Goal: Task Accomplishment & Management: Complete application form

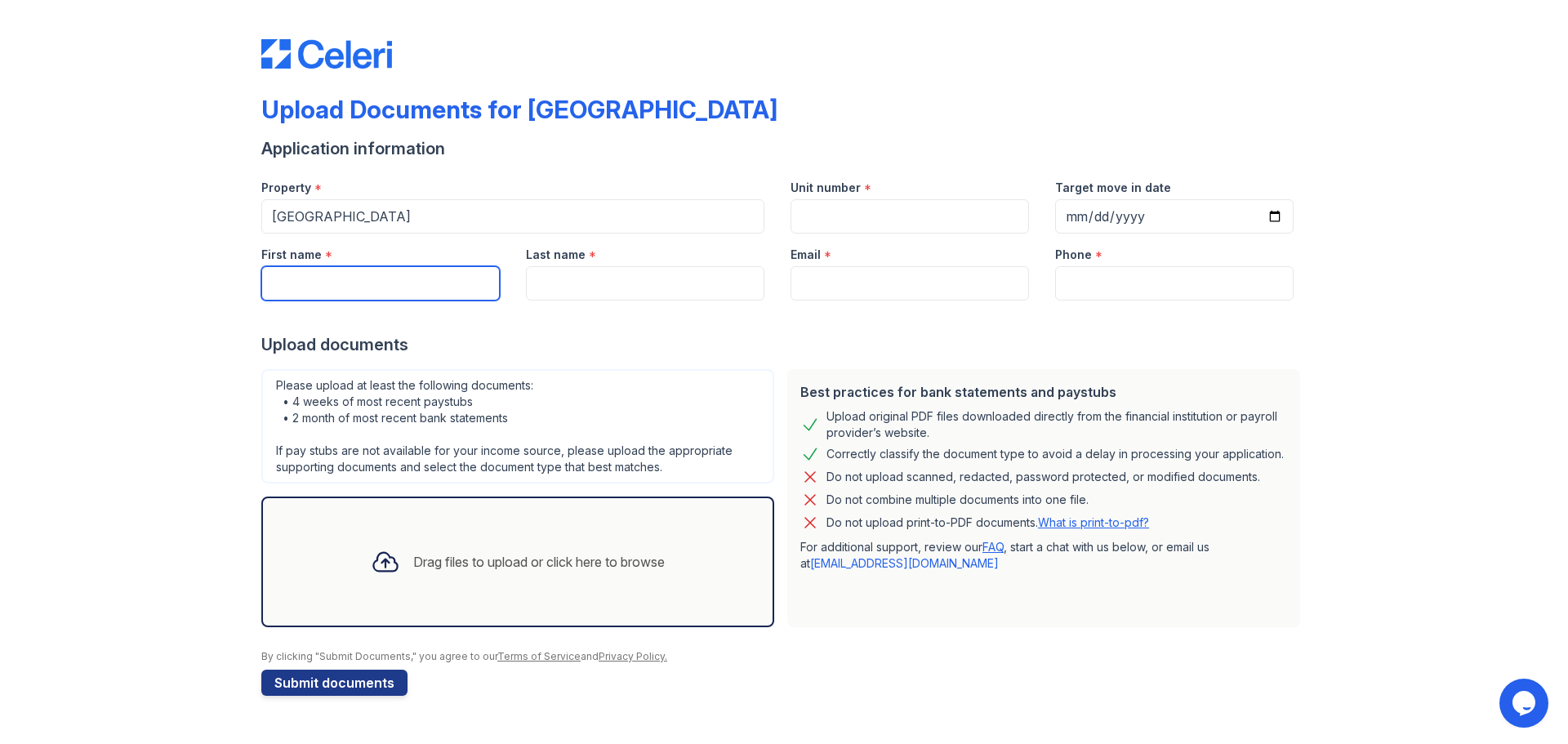
click at [277, 279] on input "First name" at bounding box center [380, 284] width 238 height 34
type input "[PERSON_NAME]"
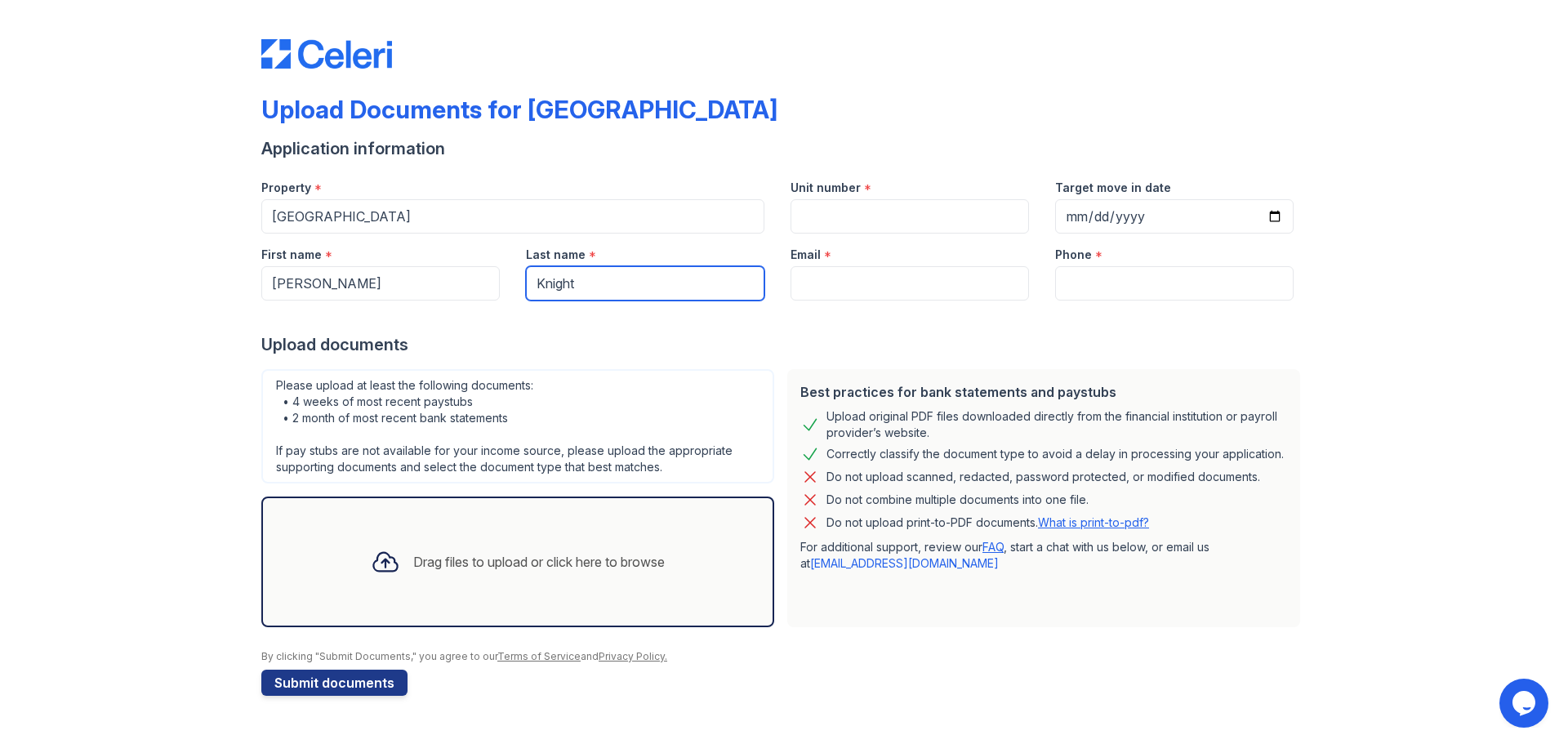
type input "Knight"
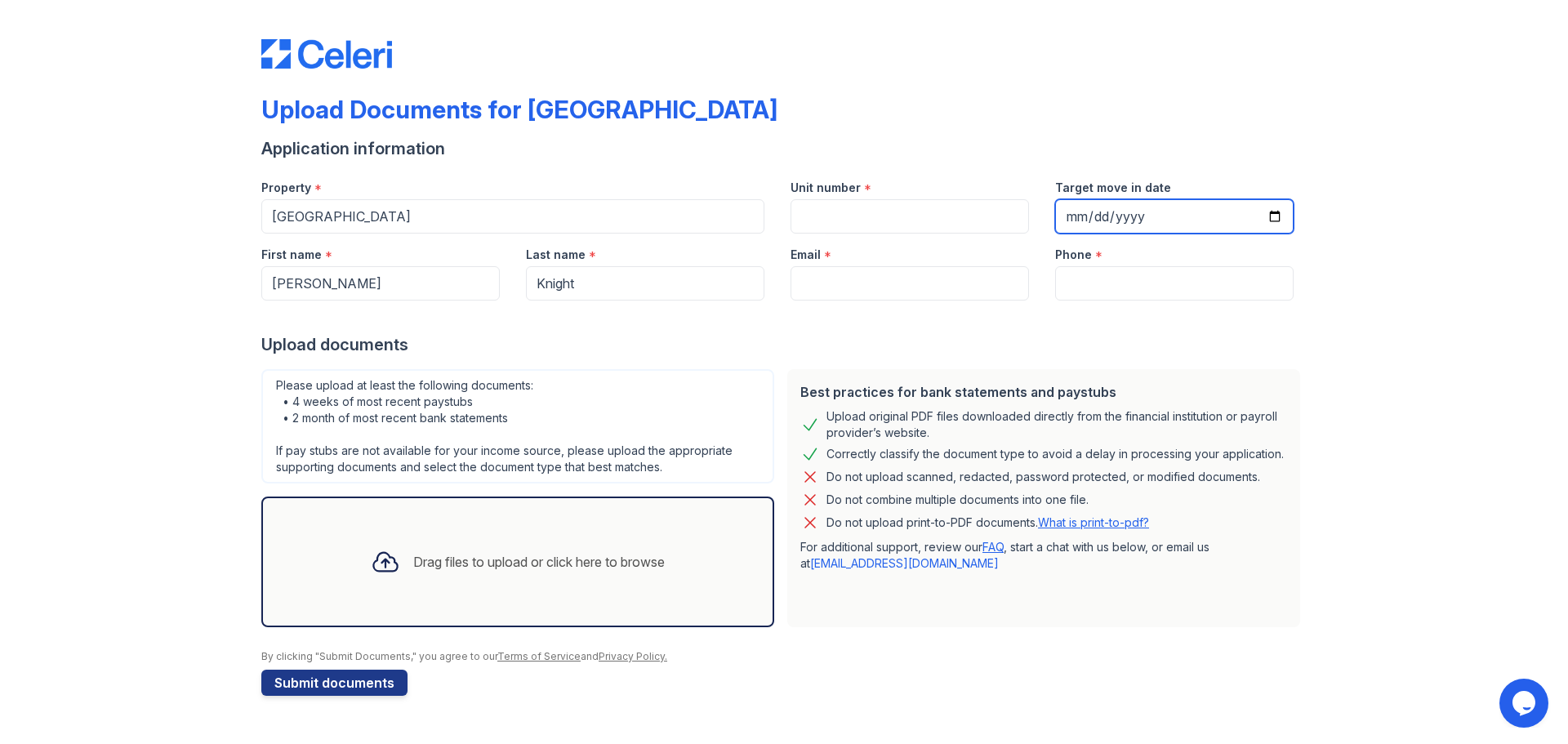
click at [1282, 221] on input "Target move in date" at bounding box center [1174, 217] width 238 height 34
type input "[DATE]"
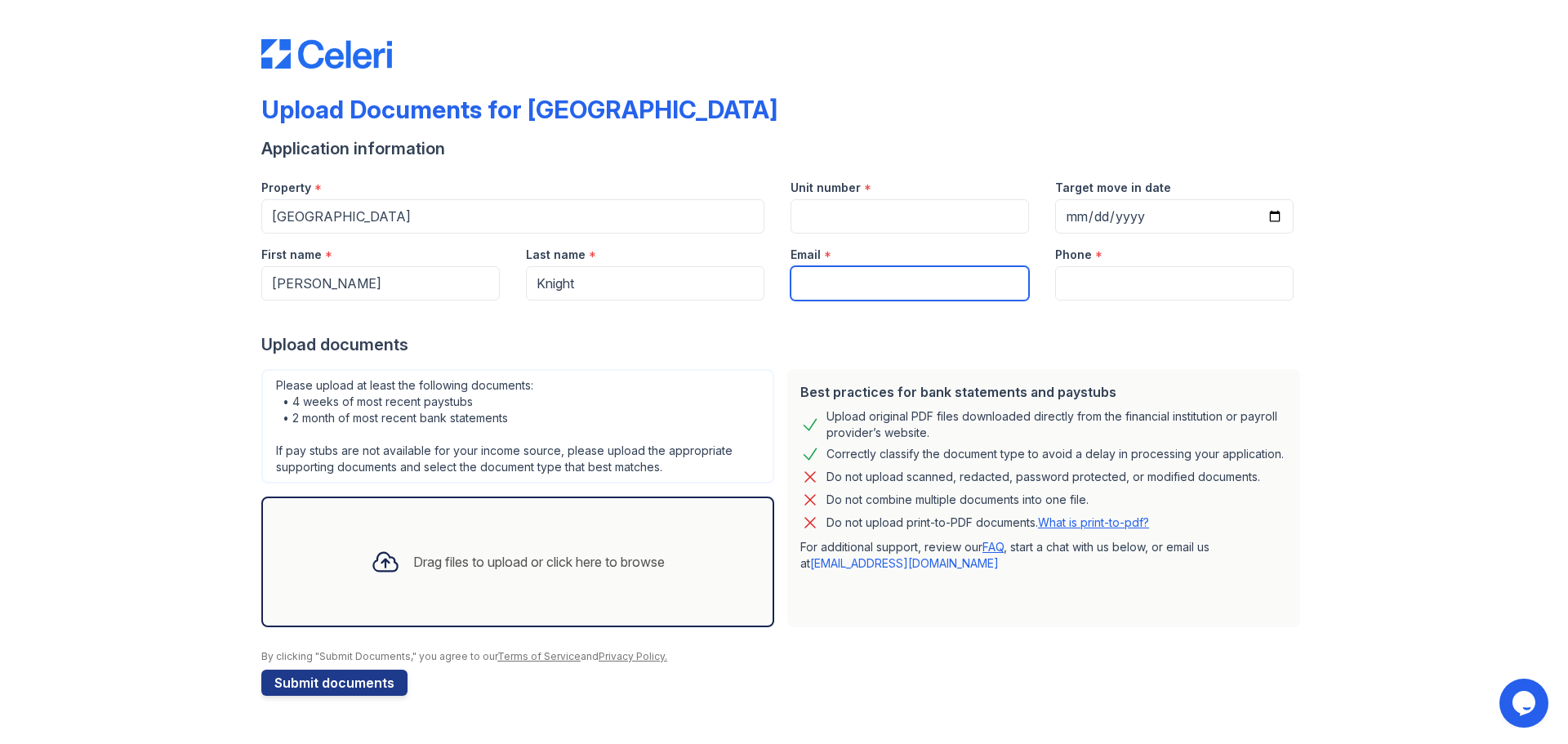
click at [836, 291] on input "Email" at bounding box center [910, 284] width 238 height 34
type input "[EMAIL_ADDRESS][DOMAIN_NAME]"
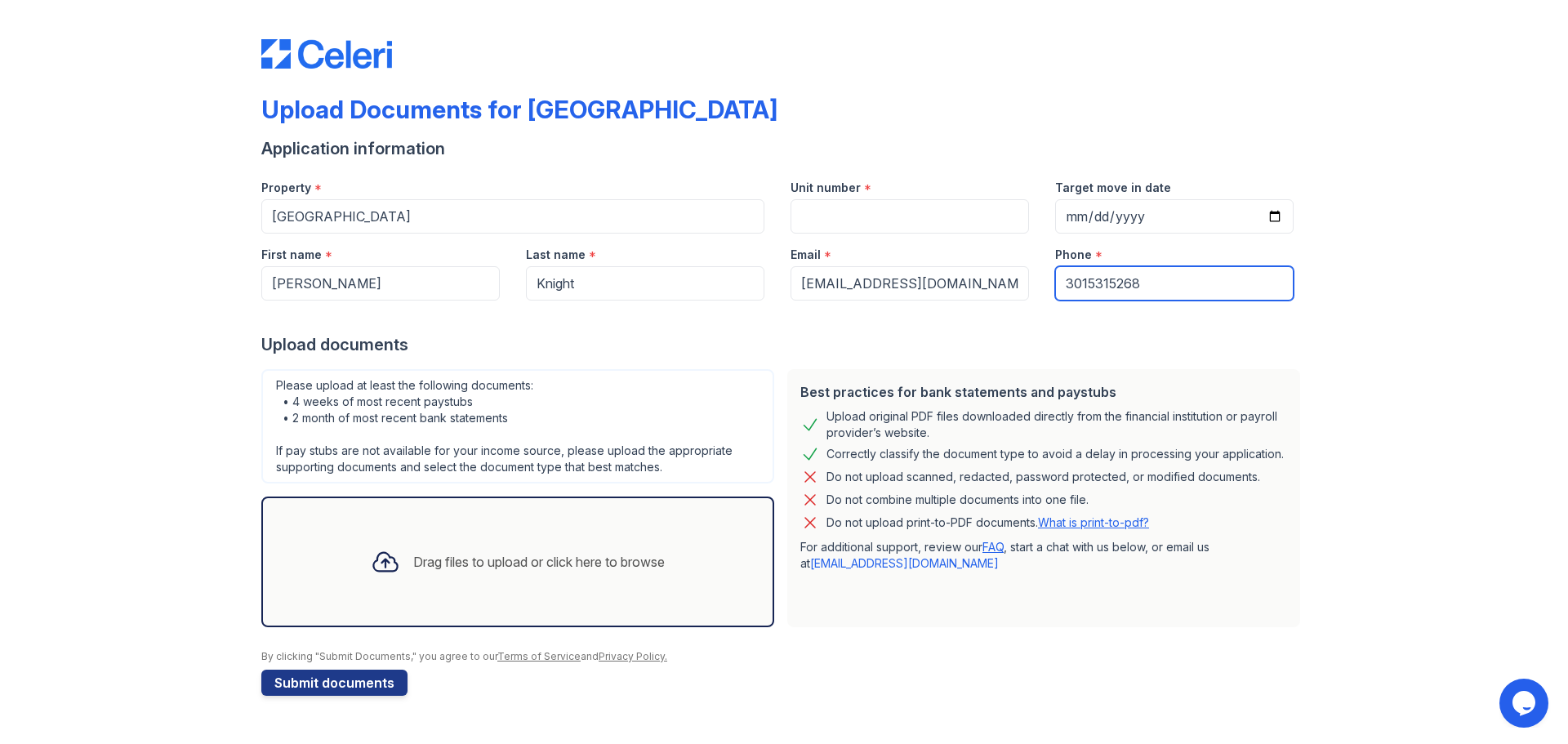
type input "3015315268"
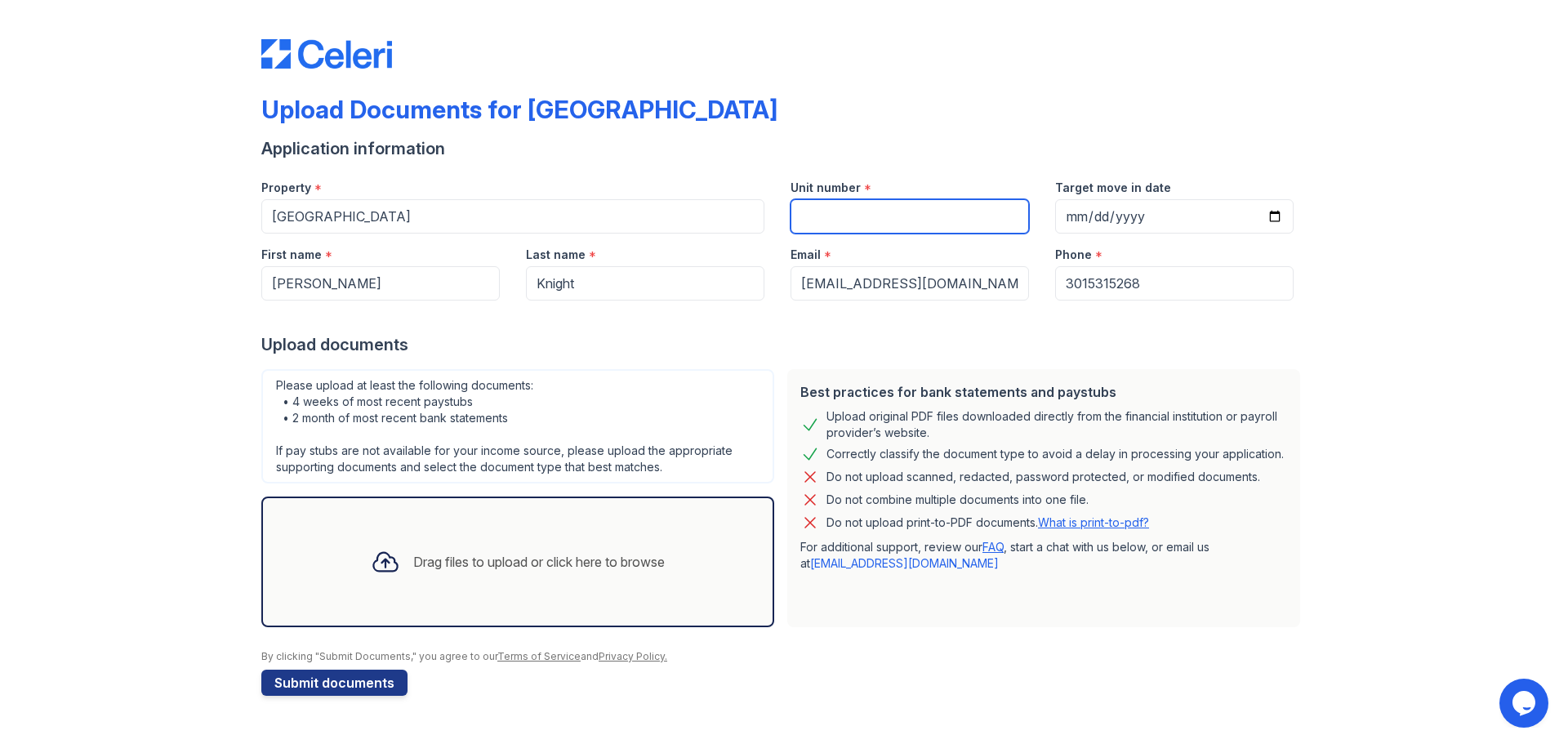
click at [911, 217] on input "Unit number" at bounding box center [910, 217] width 238 height 34
click at [885, 141] on div "Application information" at bounding box center [784, 148] width 1045 height 23
click at [424, 537] on div "Drag files to upload or click here to browse" at bounding box center [518, 561] width 320 height 56
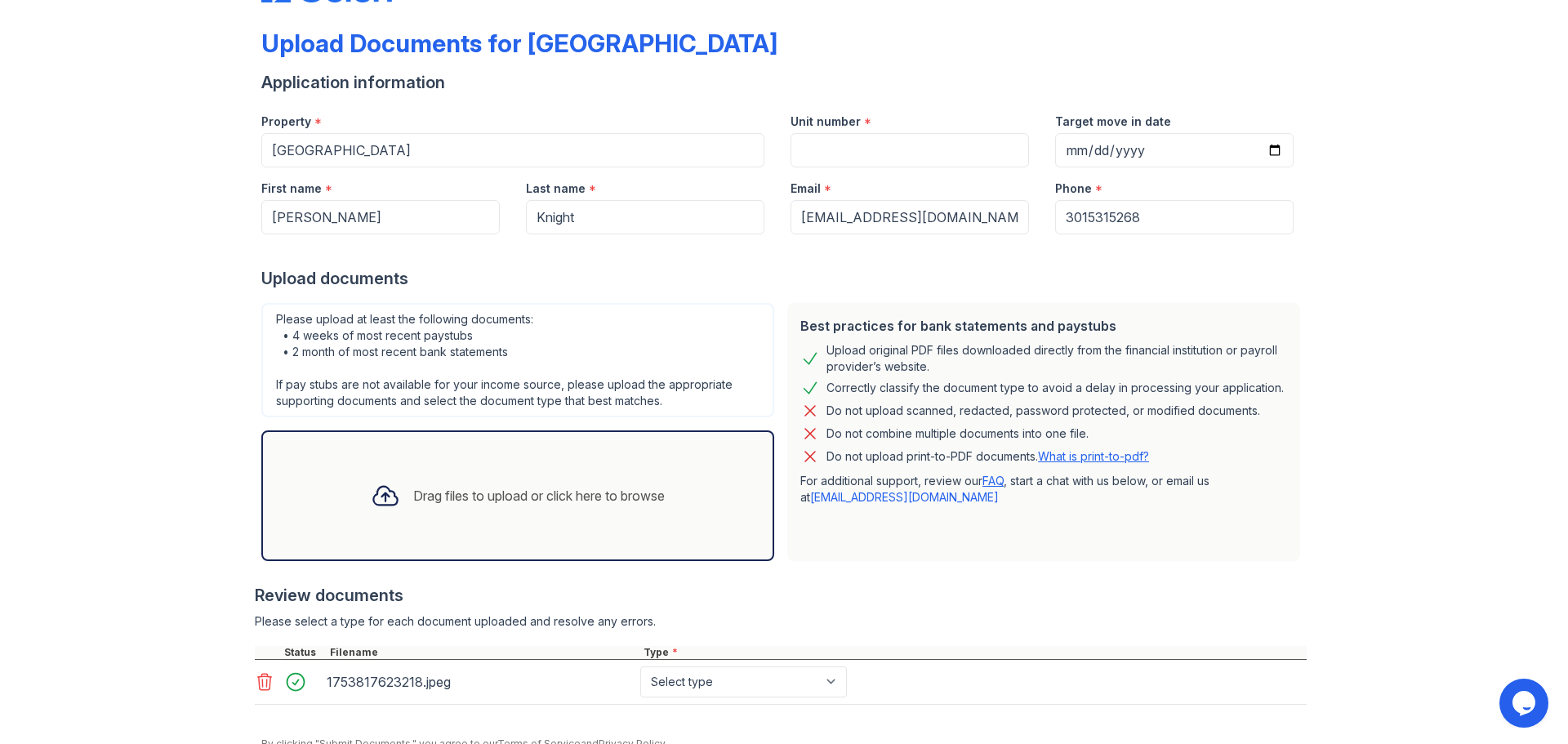
scroll to position [138, 0]
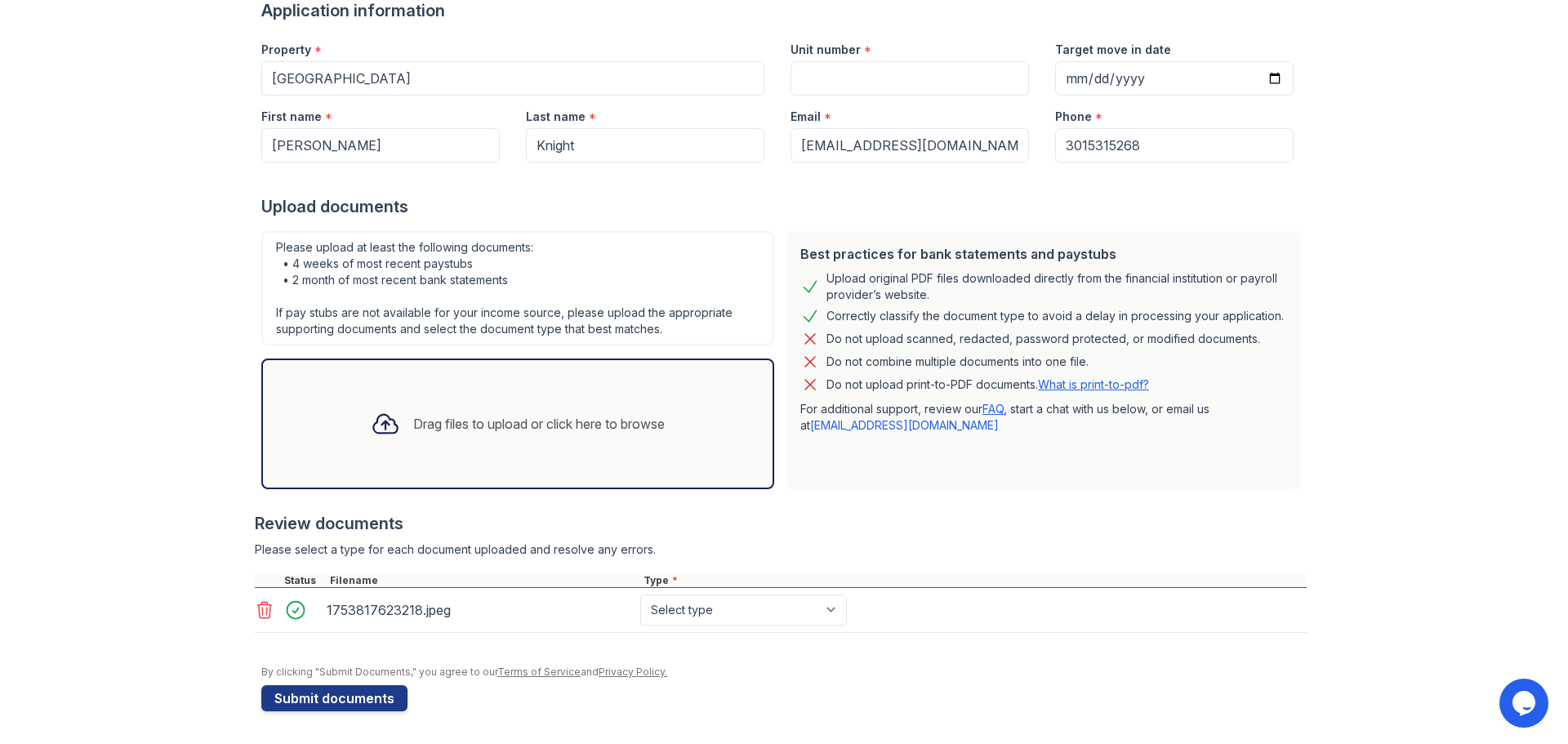
click at [363, 608] on div "1753817623218.jpeg" at bounding box center [480, 610] width 307 height 26
click at [258, 613] on icon at bounding box center [265, 609] width 14 height 16
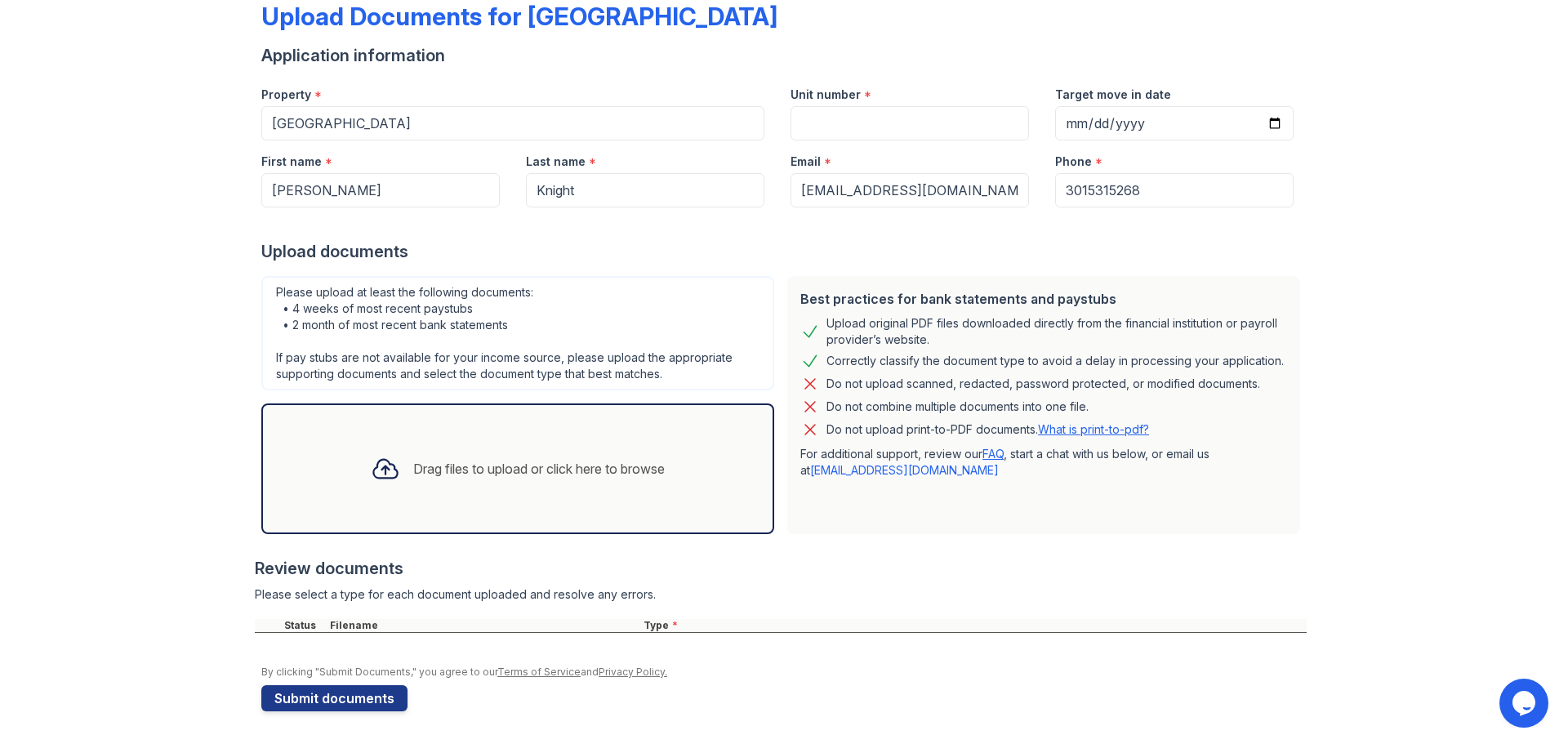
scroll to position [93, 0]
click at [413, 476] on div "Drag files to upload or click here to browse" at bounding box center [539, 469] width 252 height 20
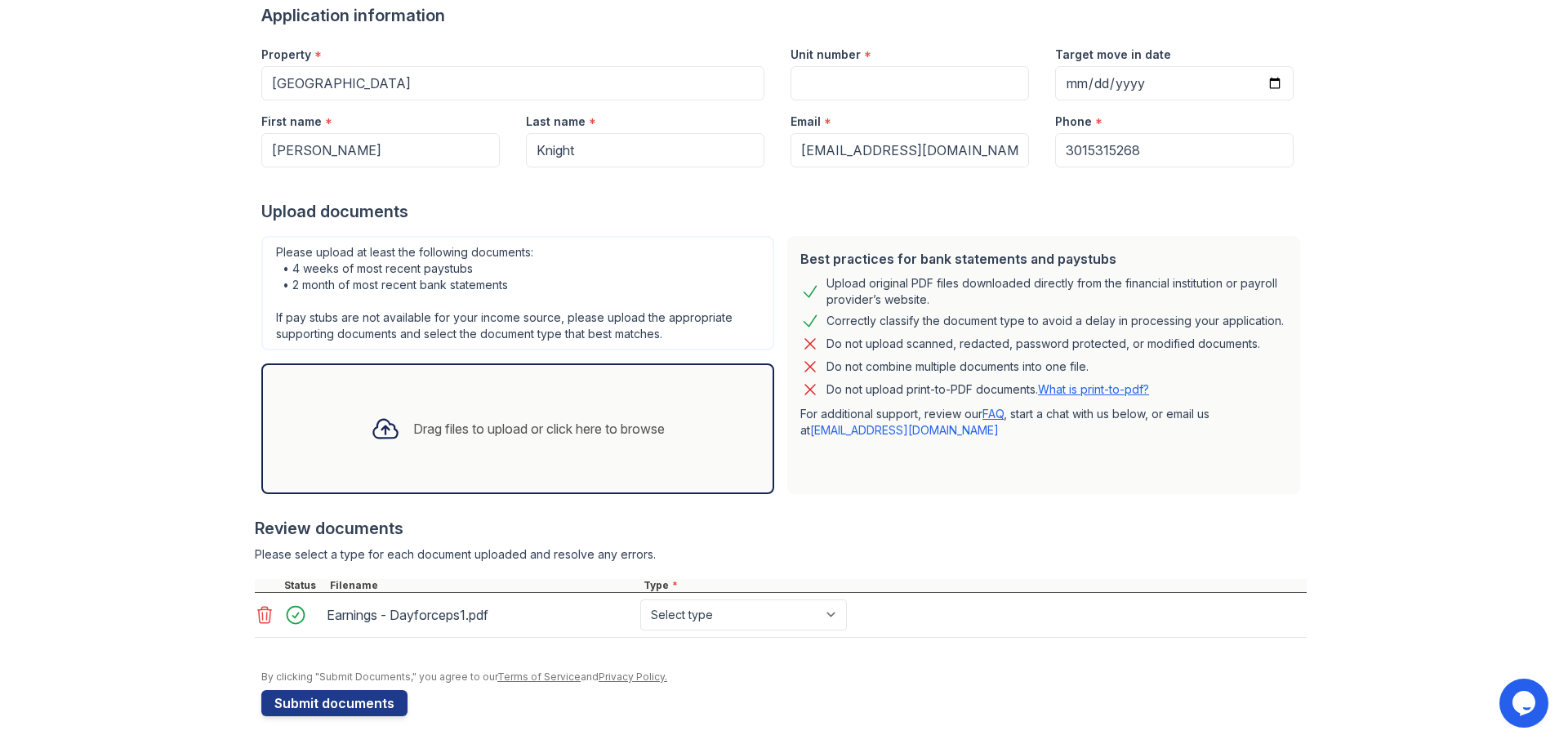
scroll to position [138, 0]
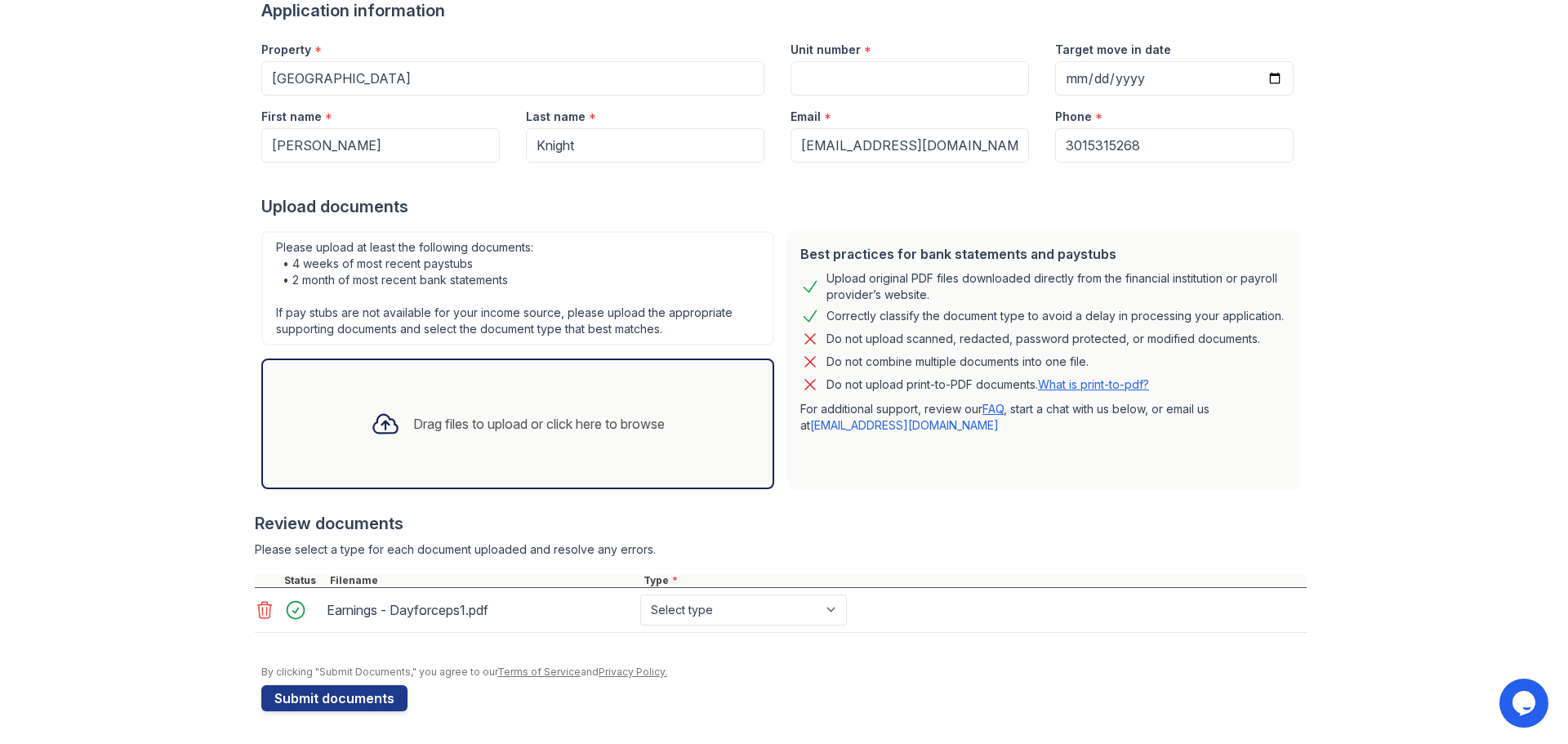
click at [394, 445] on div "Drag files to upload or click here to browse" at bounding box center [518, 423] width 320 height 56
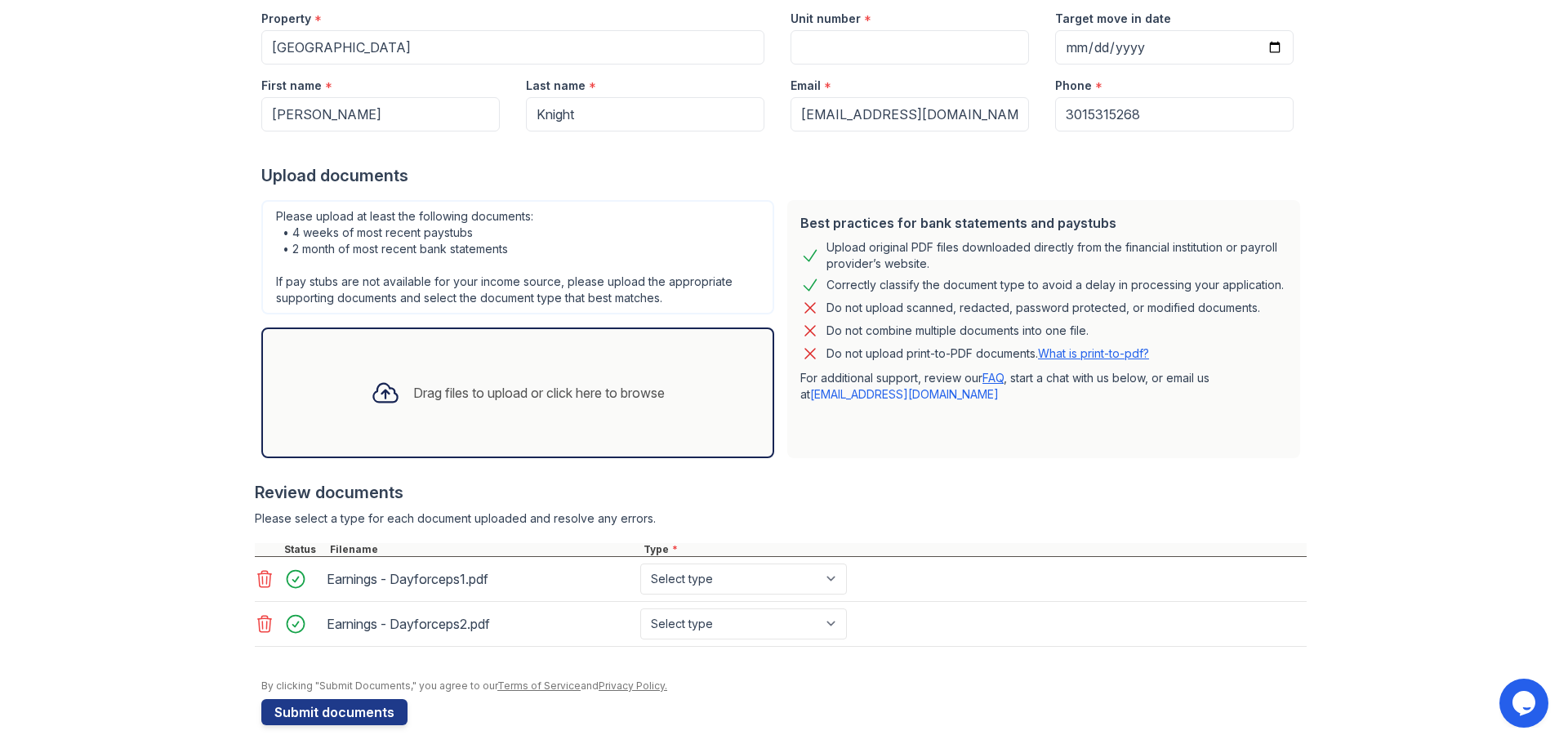
scroll to position [178, 0]
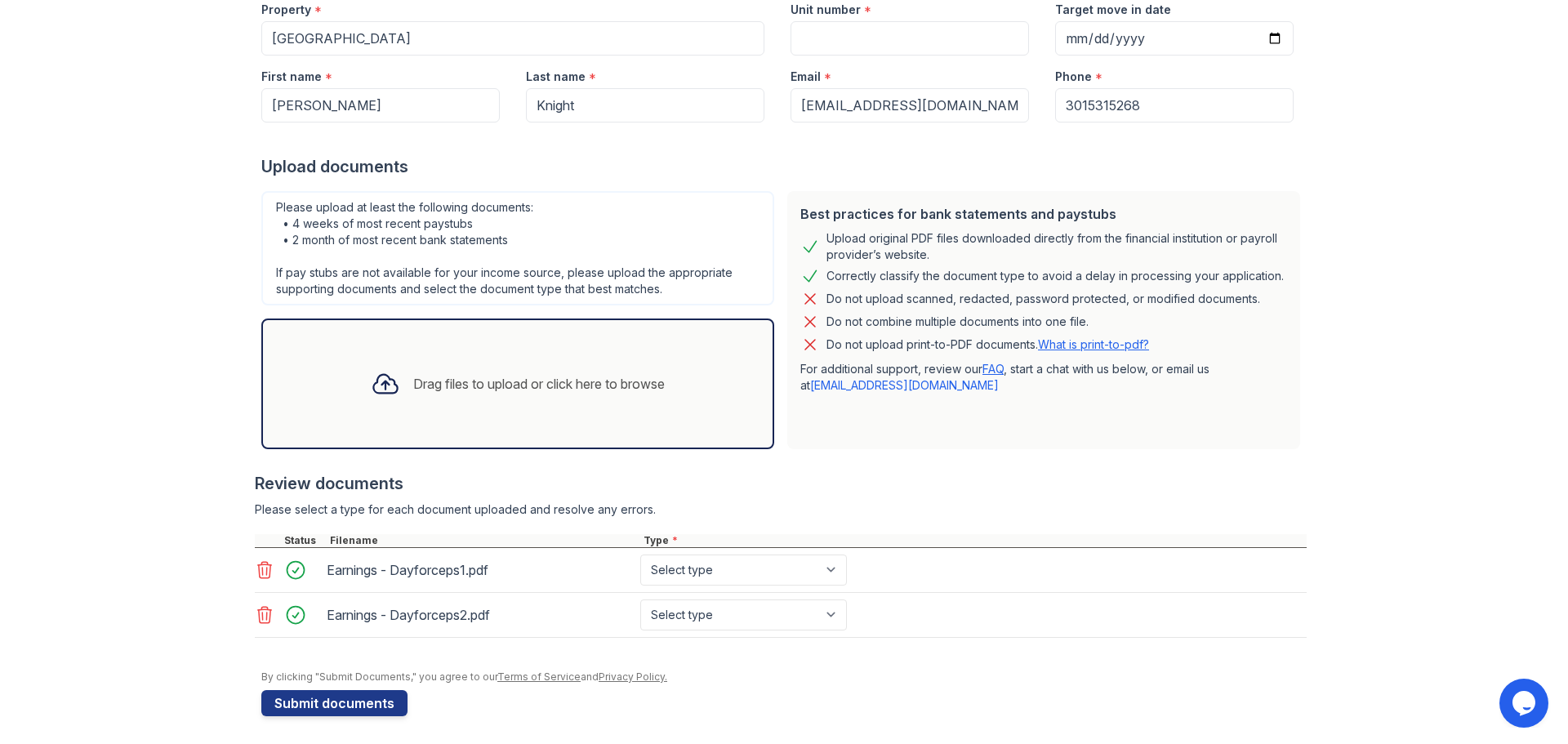
click at [435, 411] on div "Drag files to upload or click here to browse" at bounding box center [518, 384] width 513 height 130
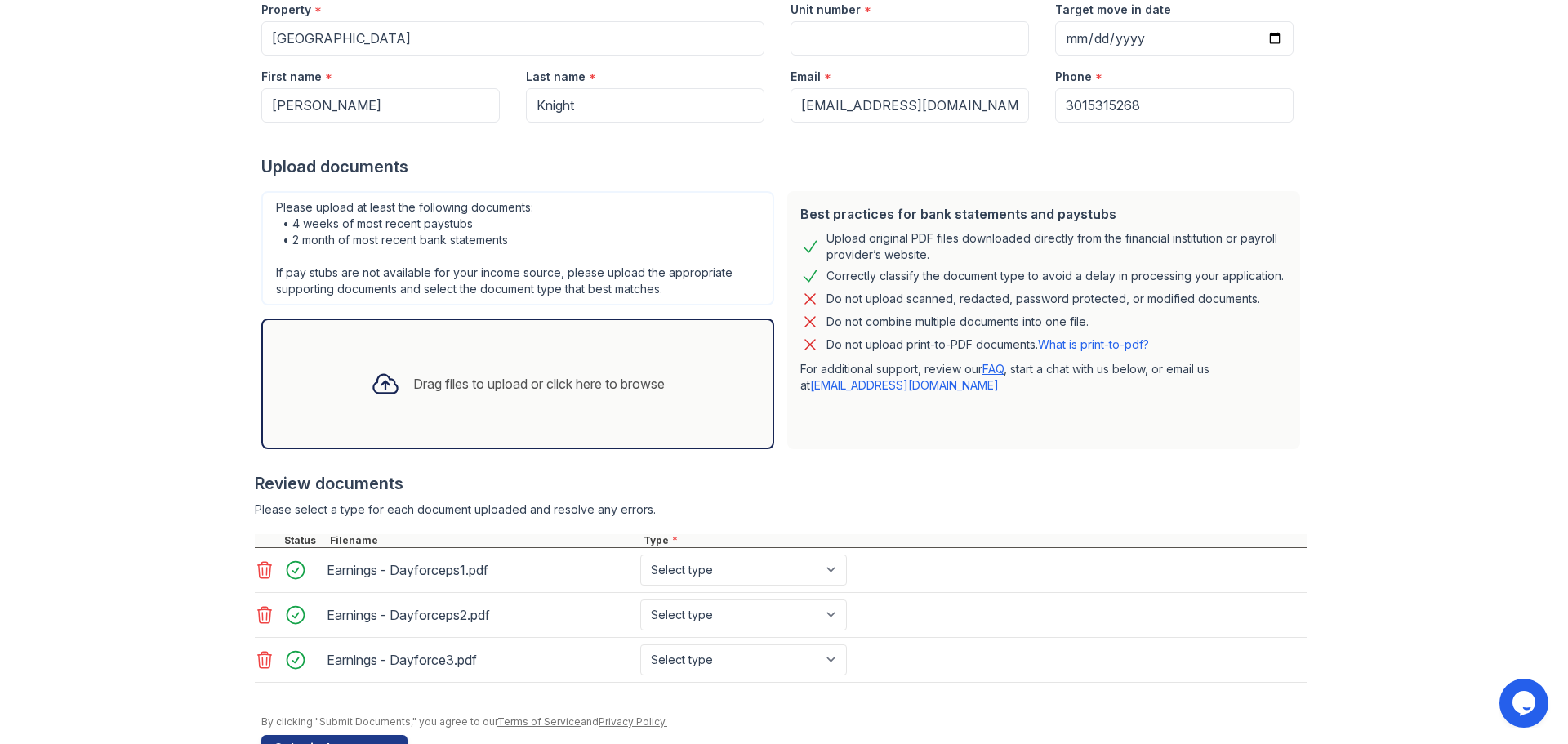
click at [474, 373] on div "Drag files to upload or click here to browse" at bounding box center [518, 384] width 320 height 56
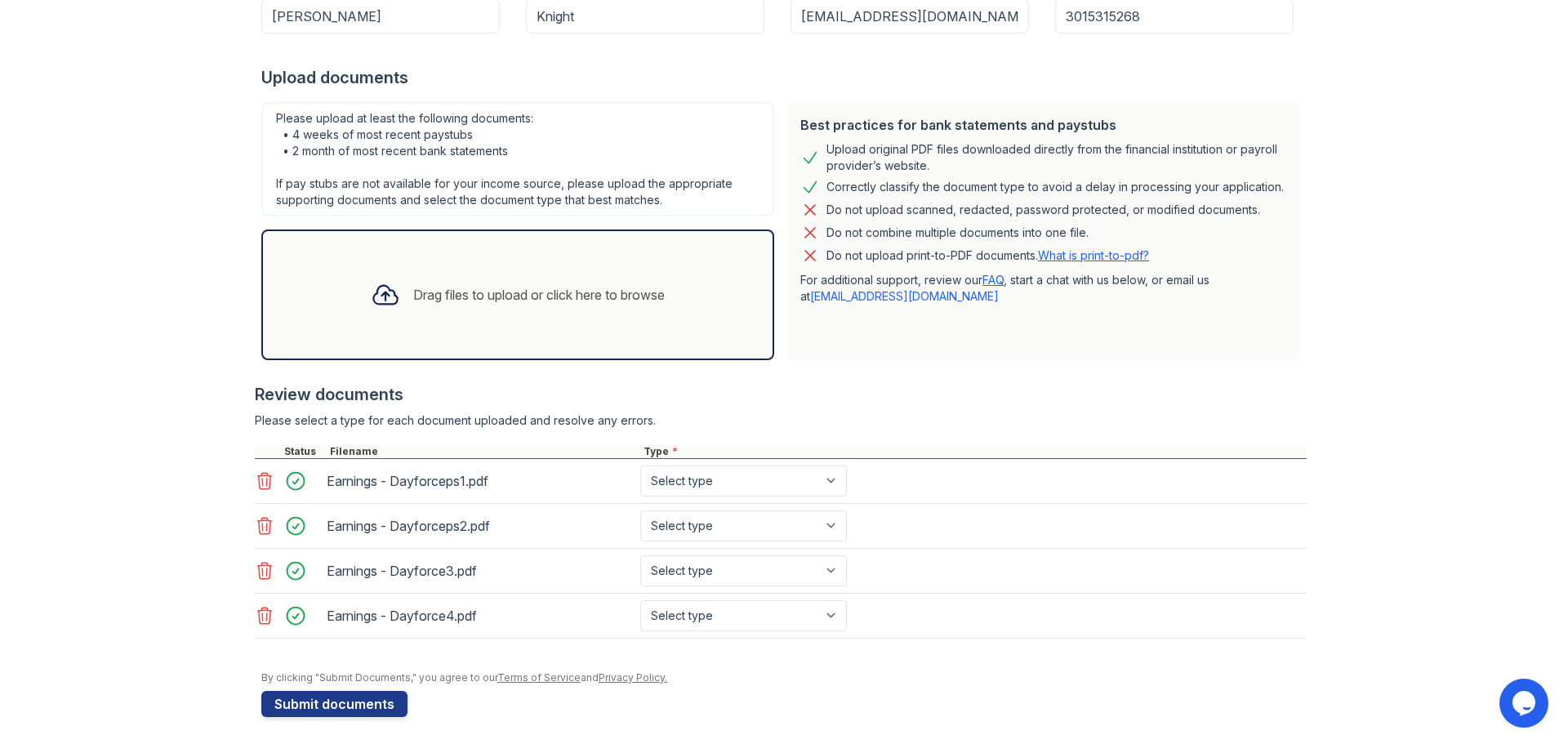
scroll to position [273, 0]
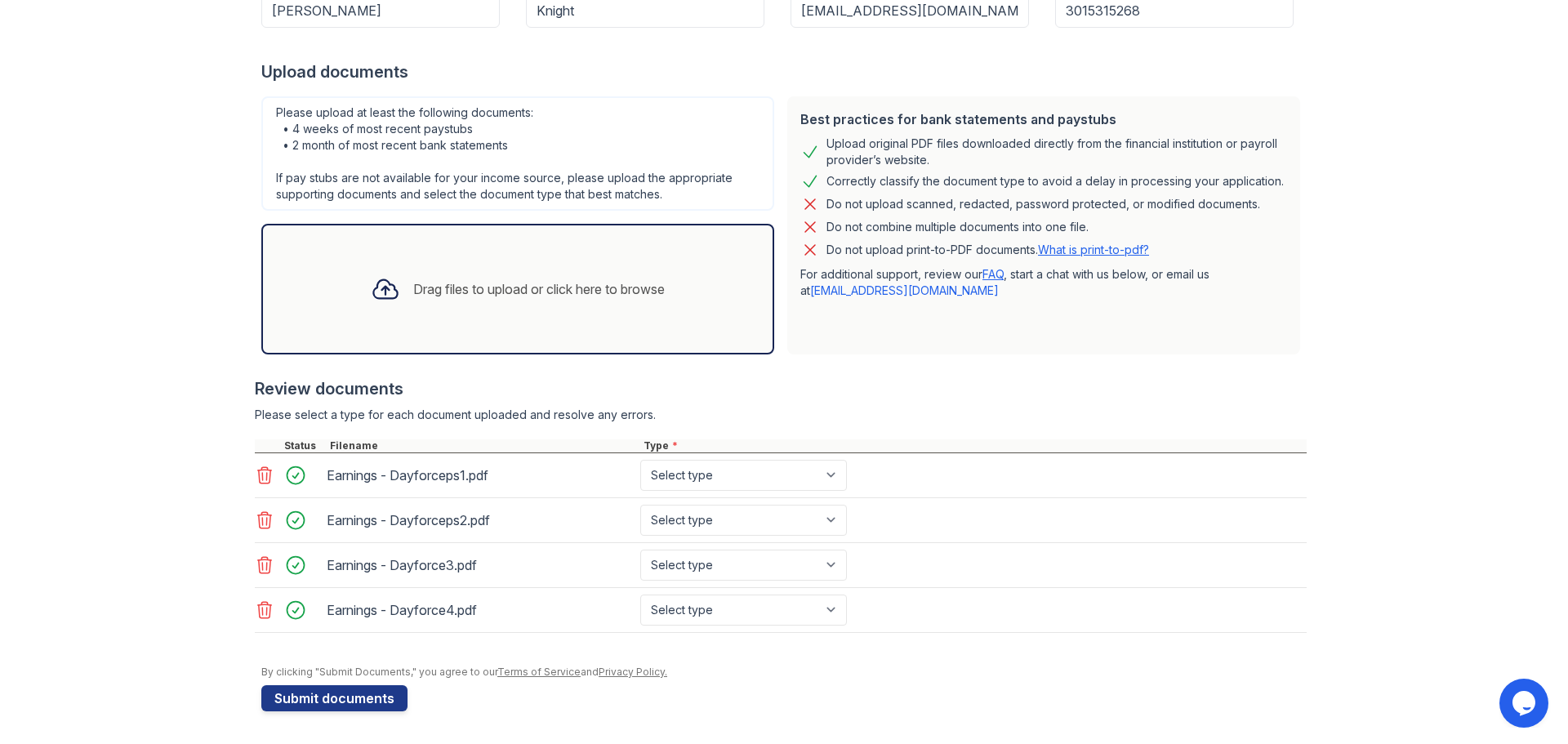
click at [530, 293] on div "Drag files to upload or click here to browse" at bounding box center [539, 289] width 252 height 20
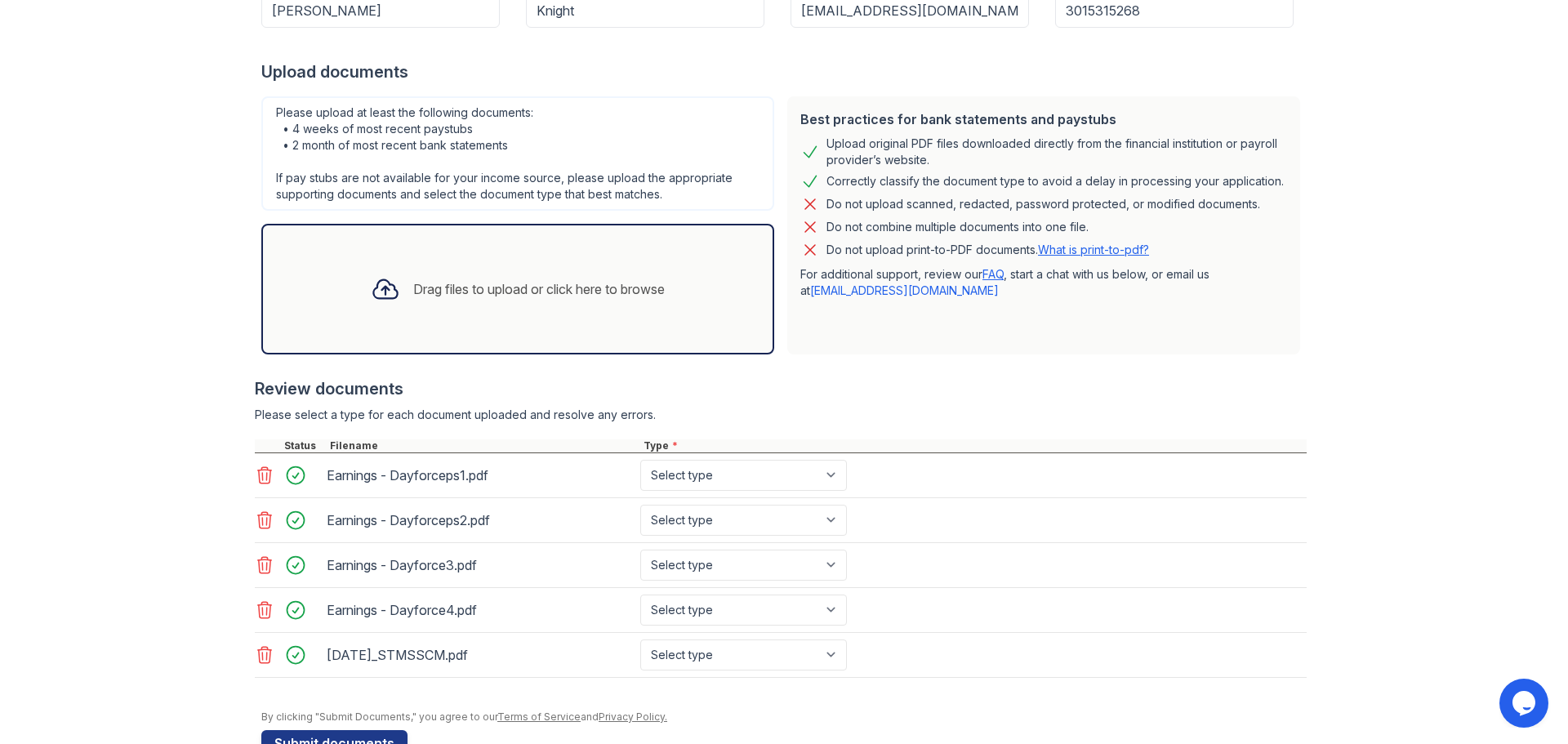
scroll to position [318, 0]
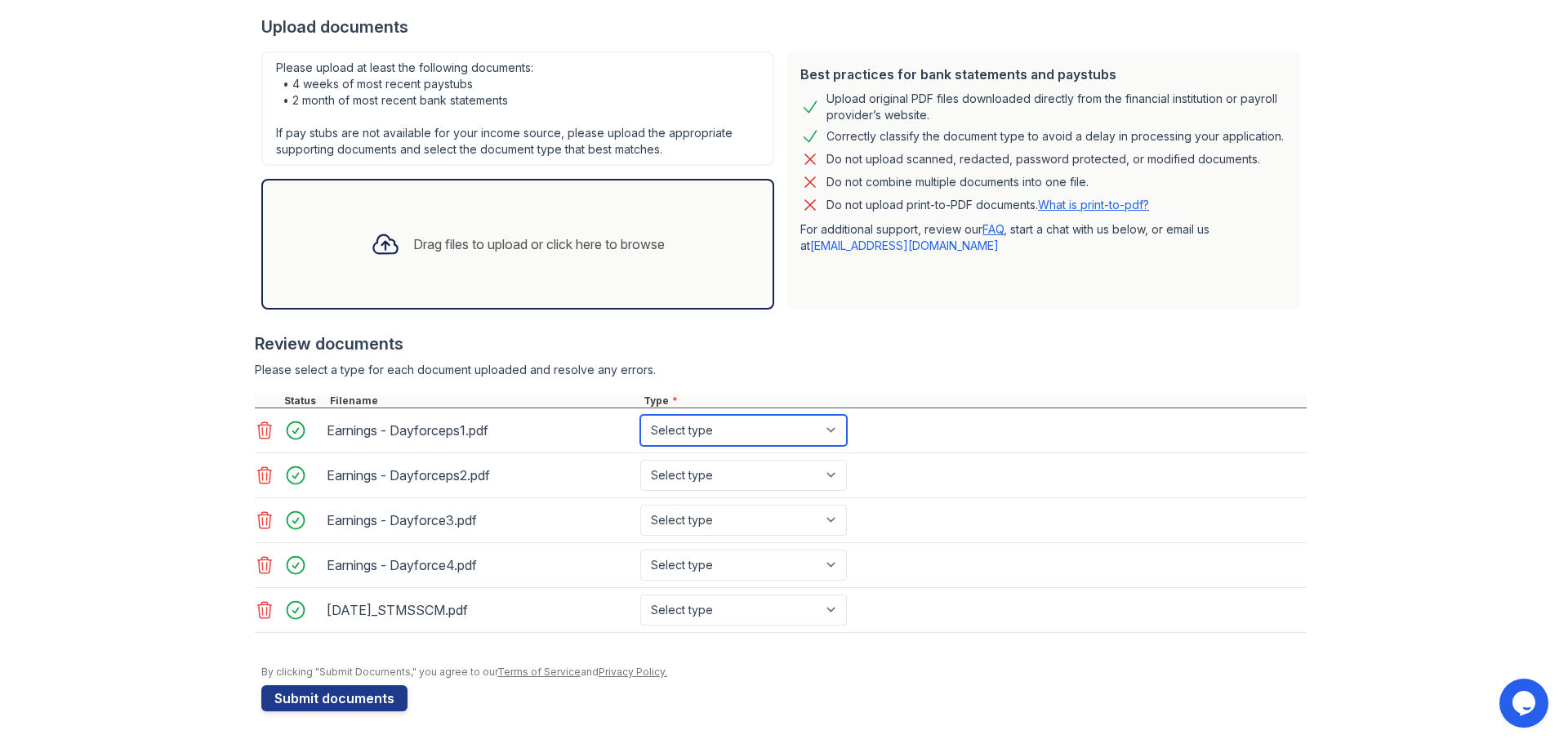
click at [735, 436] on select "Select type Paystub Bank Statement Offer Letter Tax Documents Benefit Award Let…" at bounding box center [743, 430] width 206 height 31
select select "paystub"
click at [640, 415] on select "Select type Paystub Bank Statement Offer Letter Tax Documents Benefit Award Let…" at bounding box center [743, 430] width 206 height 31
click at [717, 478] on select "Select type Paystub Bank Statement Offer Letter Tax Documents Benefit Award Let…" at bounding box center [743, 476] width 206 height 31
select select "paystub"
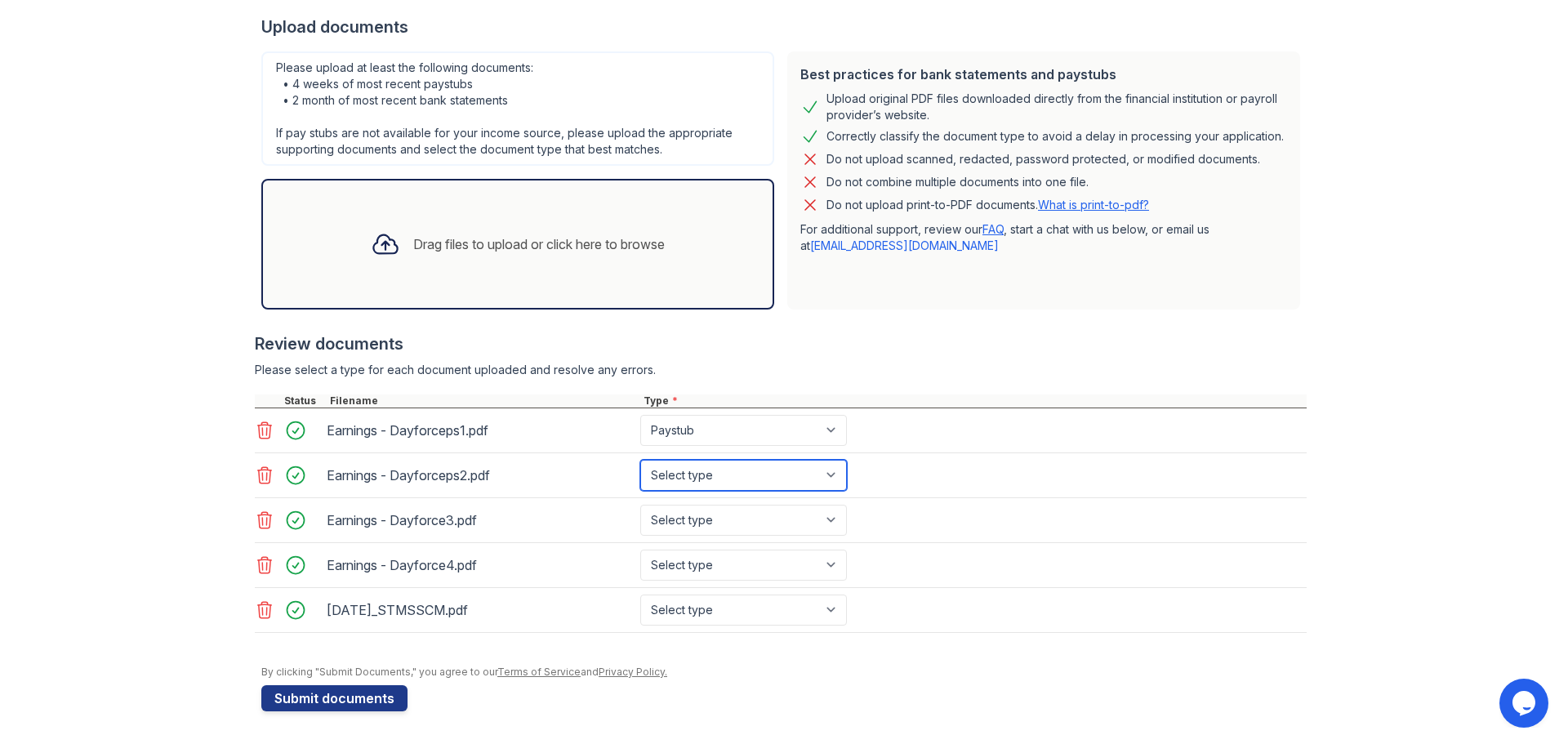
click at [640, 460] on select "Select type Paystub Bank Statement Offer Letter Tax Documents Benefit Award Let…" at bounding box center [743, 476] width 206 height 31
click at [715, 510] on select "Select type Paystub Bank Statement Offer Letter Tax Documents Benefit Award Let…" at bounding box center [743, 520] width 206 height 31
select select "paystub"
click at [640, 505] on select "Select type Paystub Bank Statement Offer Letter Tax Documents Benefit Award Let…" at bounding box center [743, 520] width 206 height 31
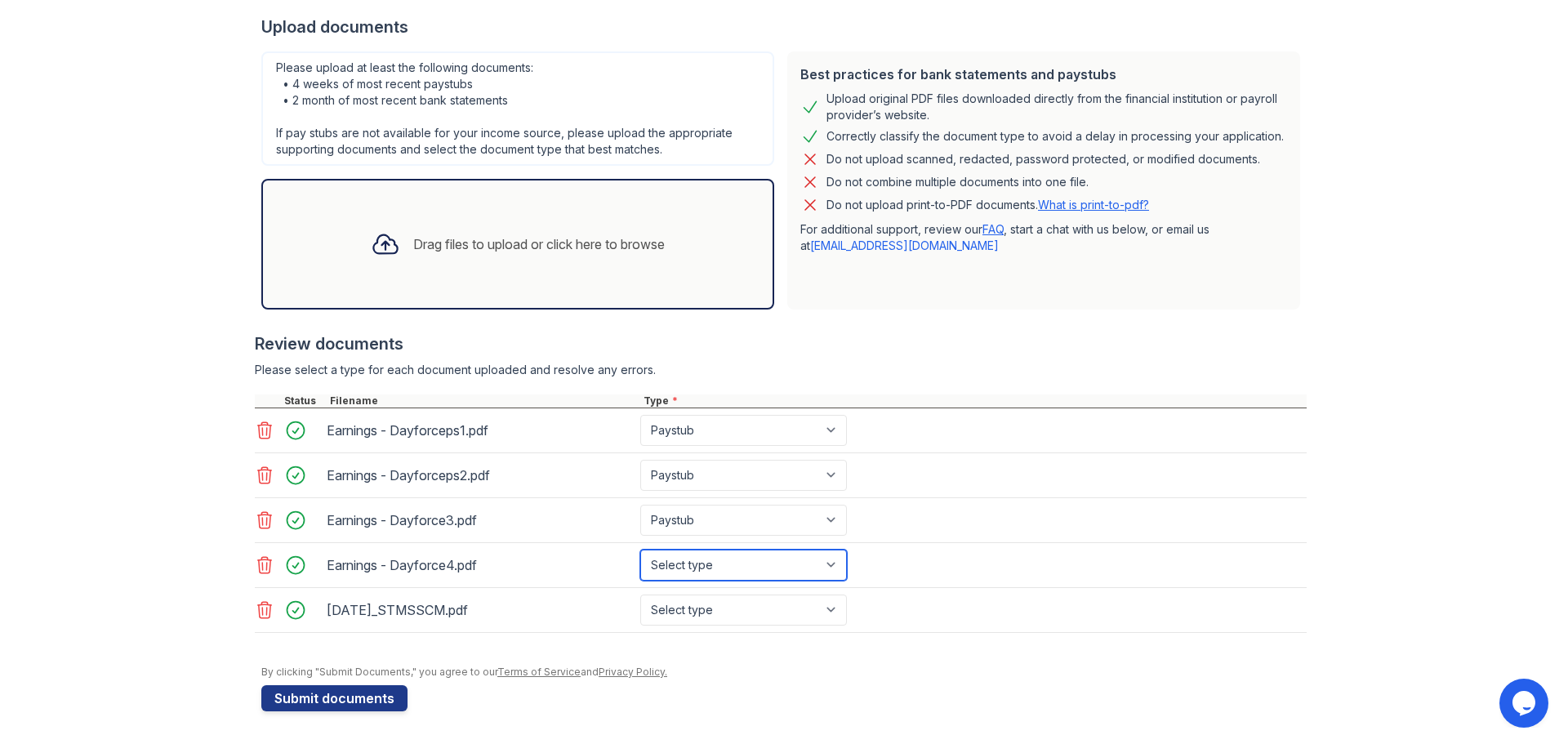
click at [720, 567] on select "Select type Paystub Bank Statement Offer Letter Tax Documents Benefit Award Let…" at bounding box center [743, 565] width 206 height 31
select select "paystub"
click at [640, 549] on select "Select type Paystub Bank Statement Offer Letter Tax Documents Benefit Award Let…" at bounding box center [743, 565] width 206 height 31
click at [710, 621] on select "Select type Paystub Bank Statement Offer Letter Tax Documents Benefit Award Let…" at bounding box center [743, 610] width 206 height 31
select select "bank_statement"
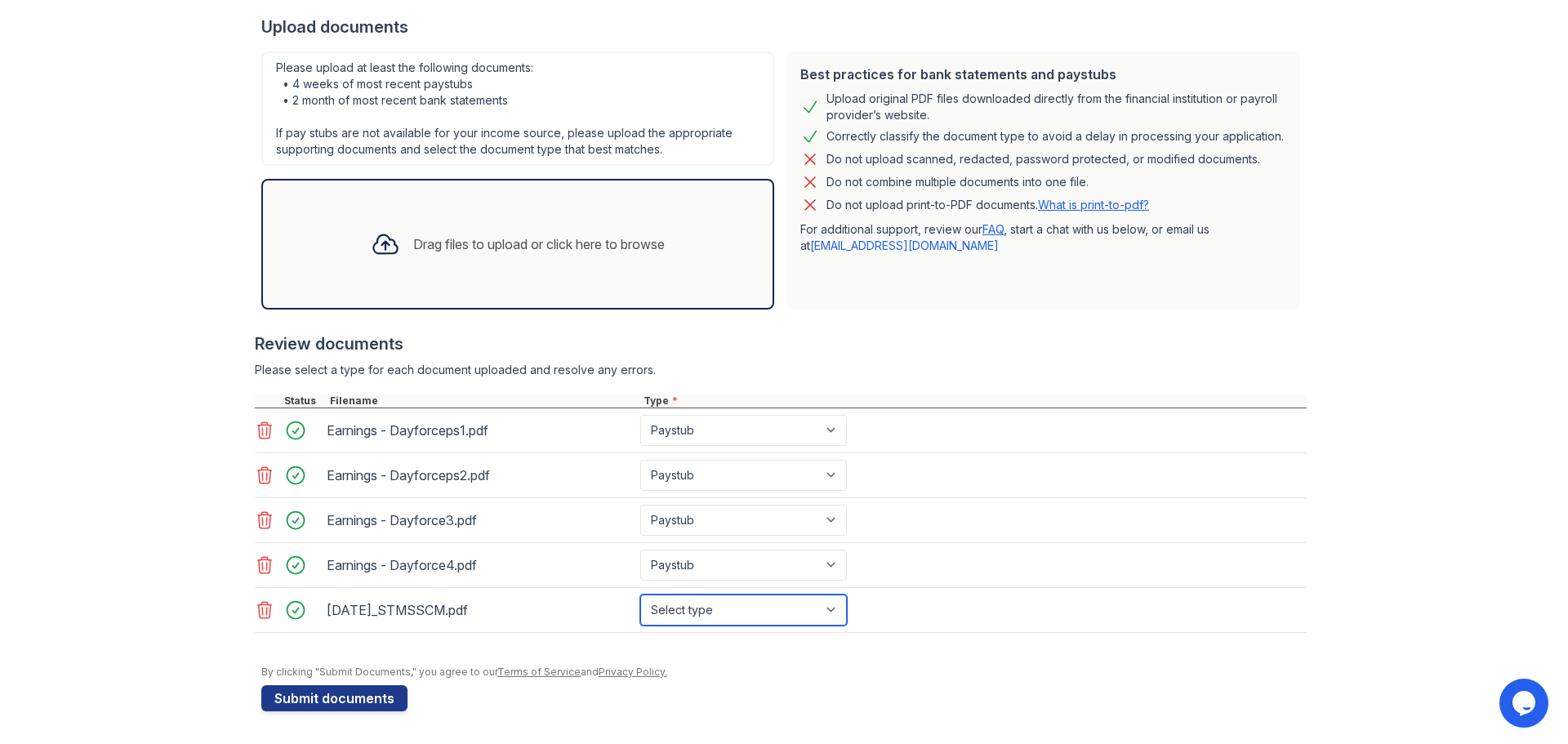
click at [640, 595] on select "Select type Paystub Bank Statement Offer Letter Tax Documents Benefit Award Let…" at bounding box center [743, 610] width 206 height 31
click at [715, 697] on form "Application information Property * [GEOGRAPHIC_DATA] Unit number * Target move …" at bounding box center [784, 265] width 1045 height 892
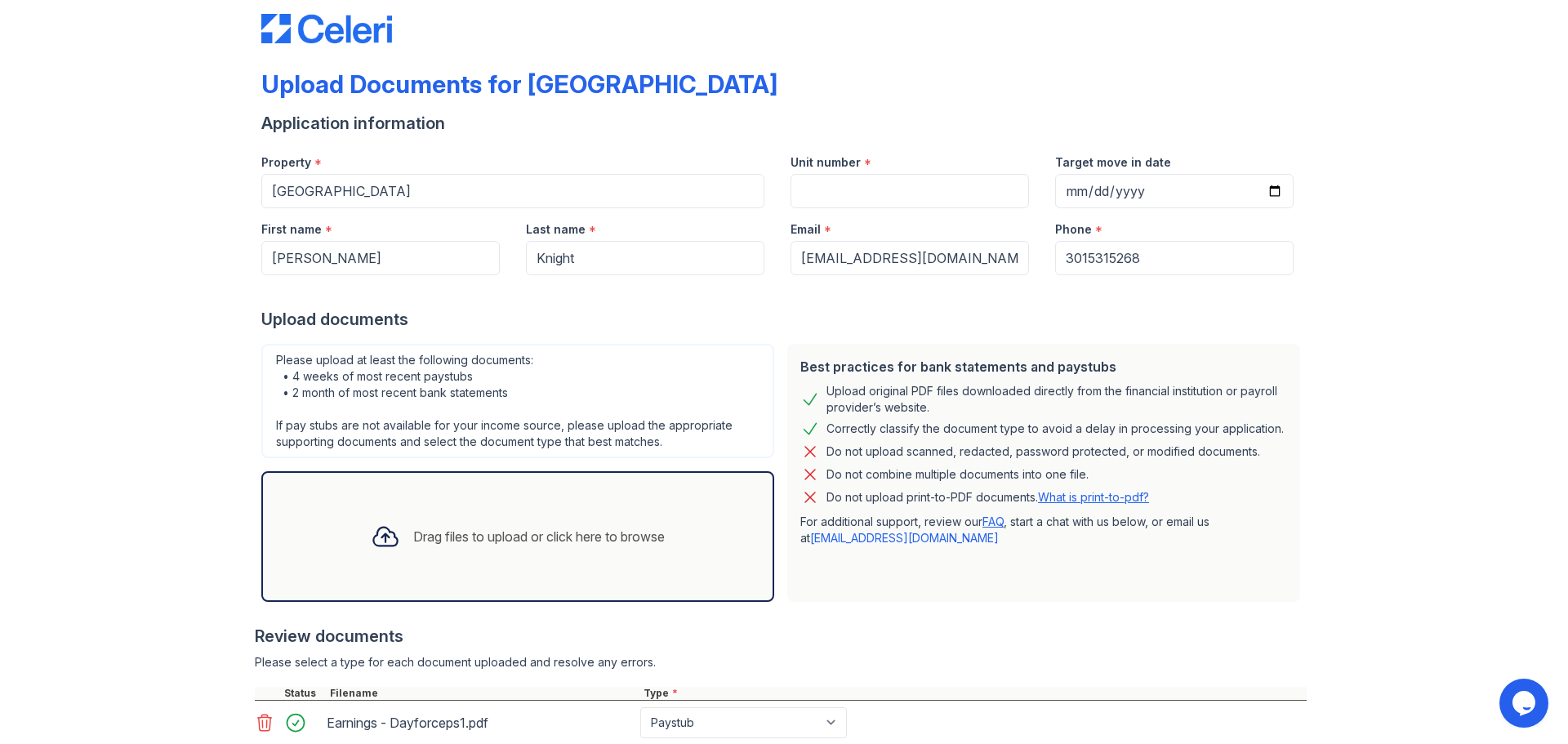
scroll to position [0, 0]
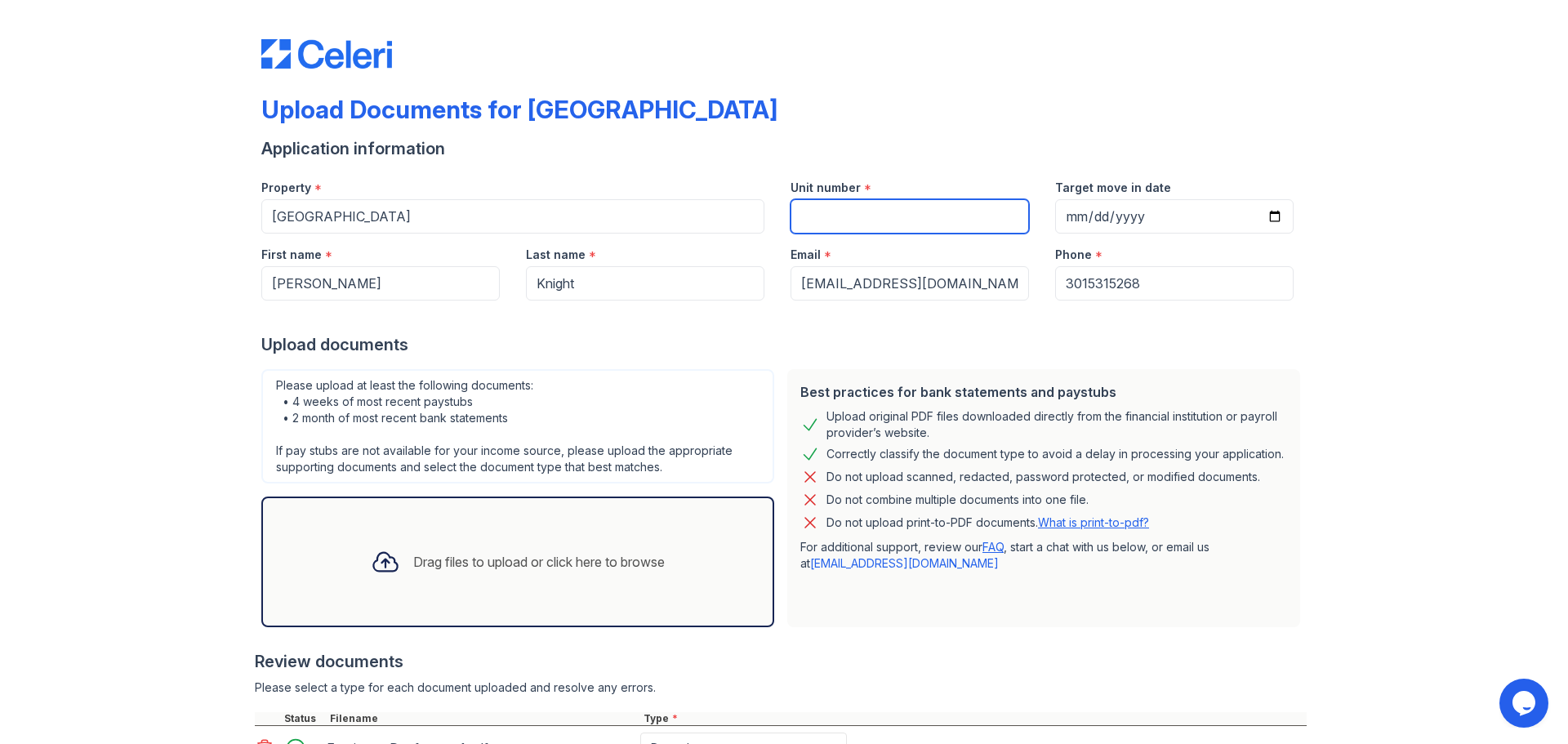
click at [862, 222] on input "Unit number" at bounding box center [910, 217] width 238 height 34
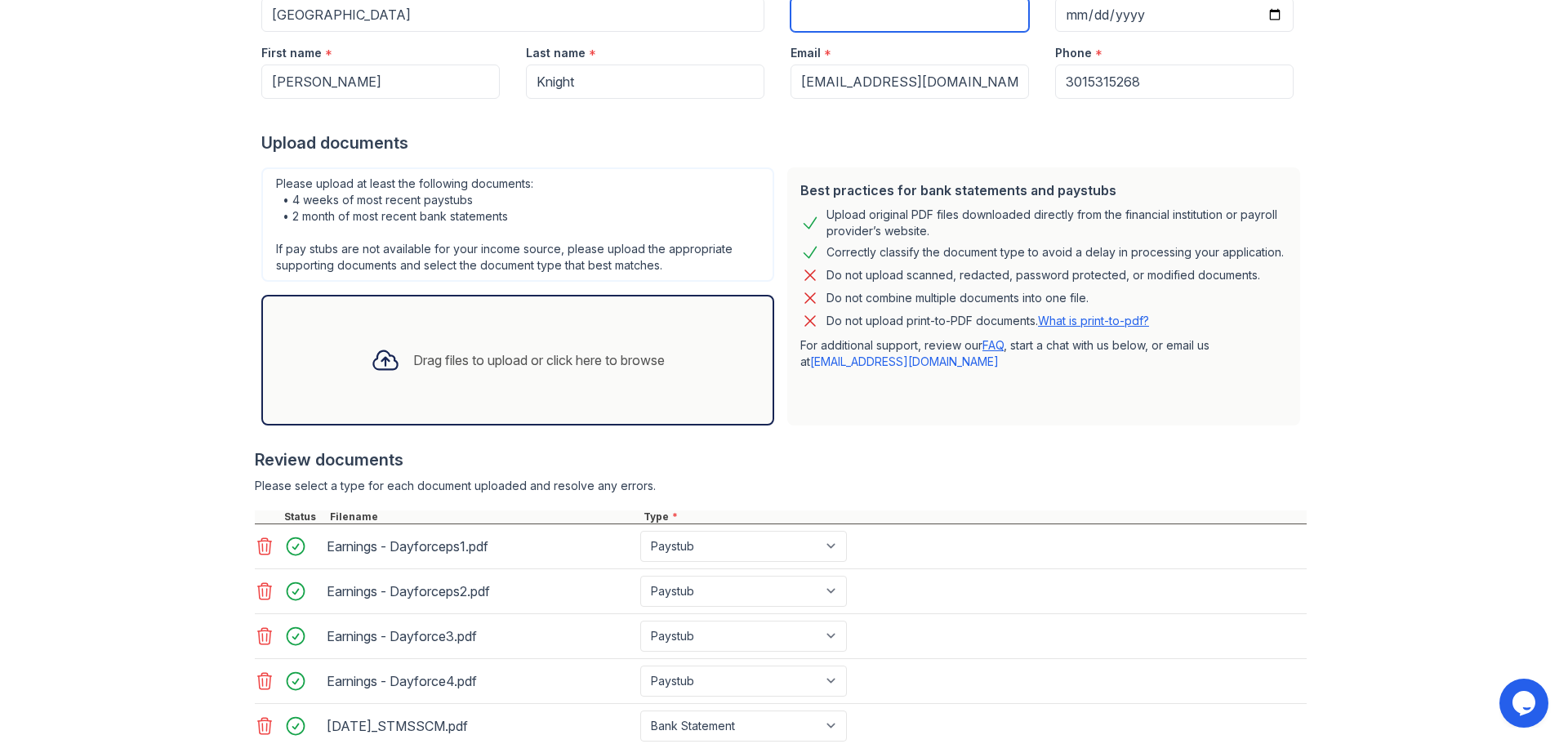
scroll to position [318, 0]
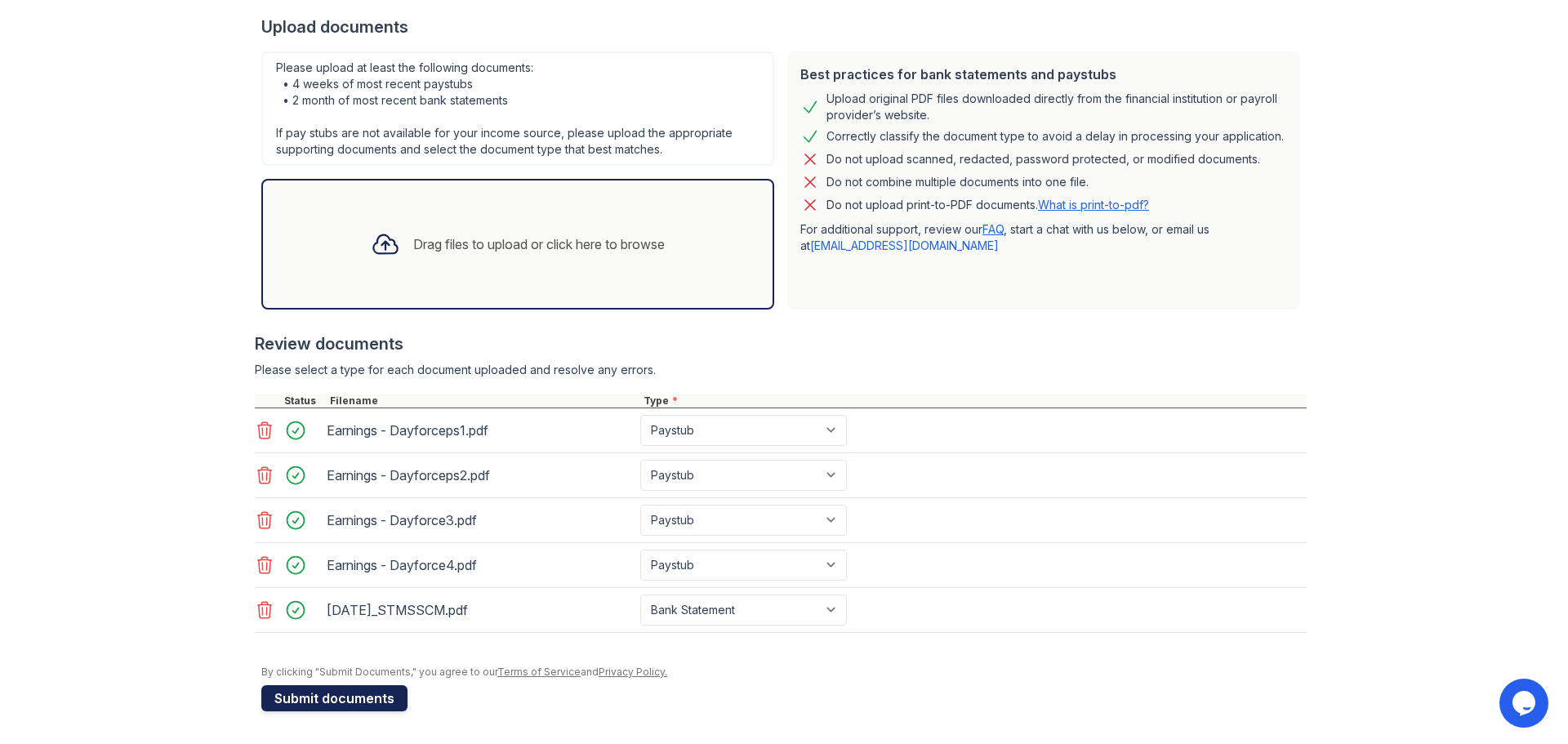
click at [321, 695] on button "Submit documents" at bounding box center [334, 699] width 147 height 26
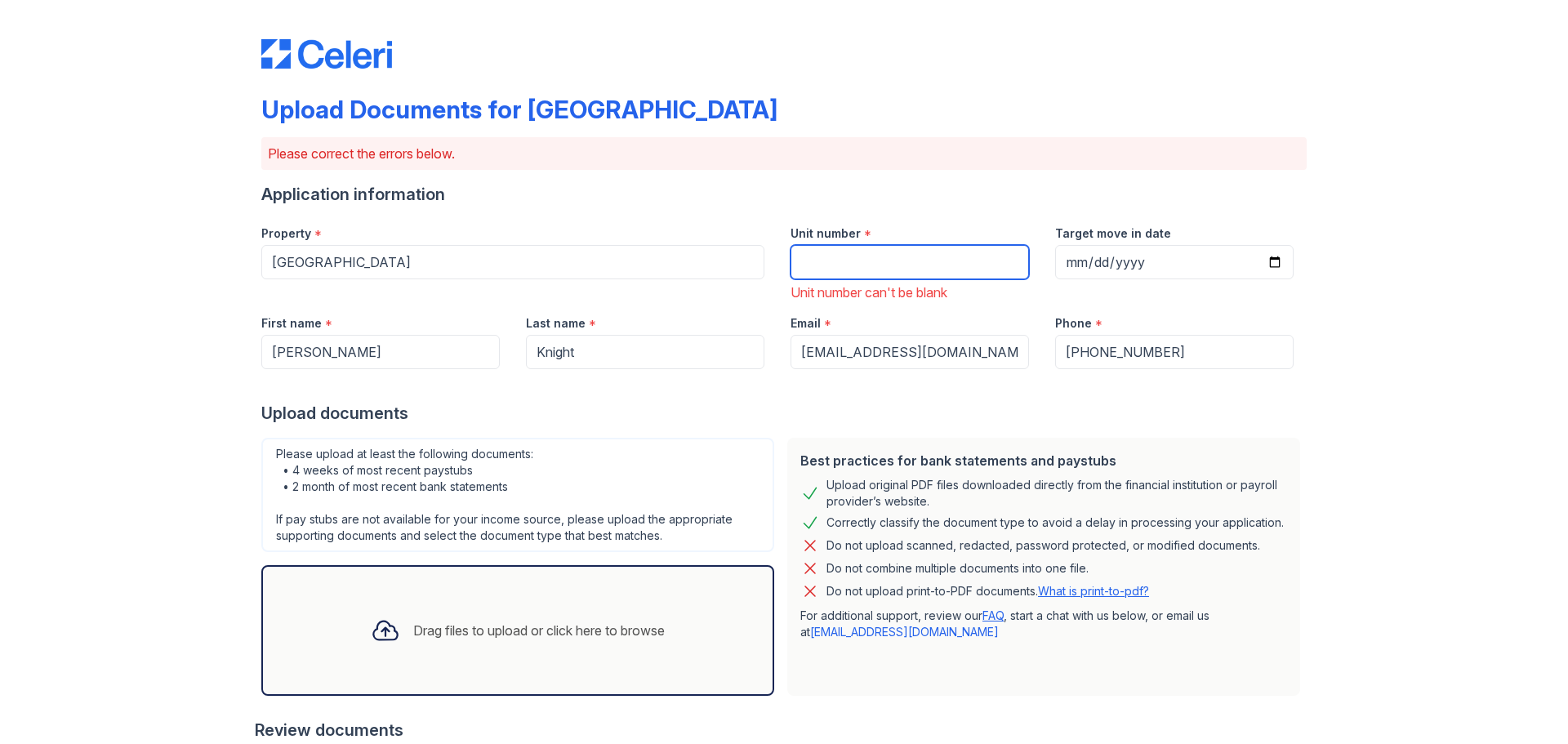
click at [901, 273] on input "Unit number" at bounding box center [910, 262] width 238 height 34
click at [870, 264] on input "Unit number" at bounding box center [910, 262] width 238 height 34
paste input "[STREET_ADDRESS]"
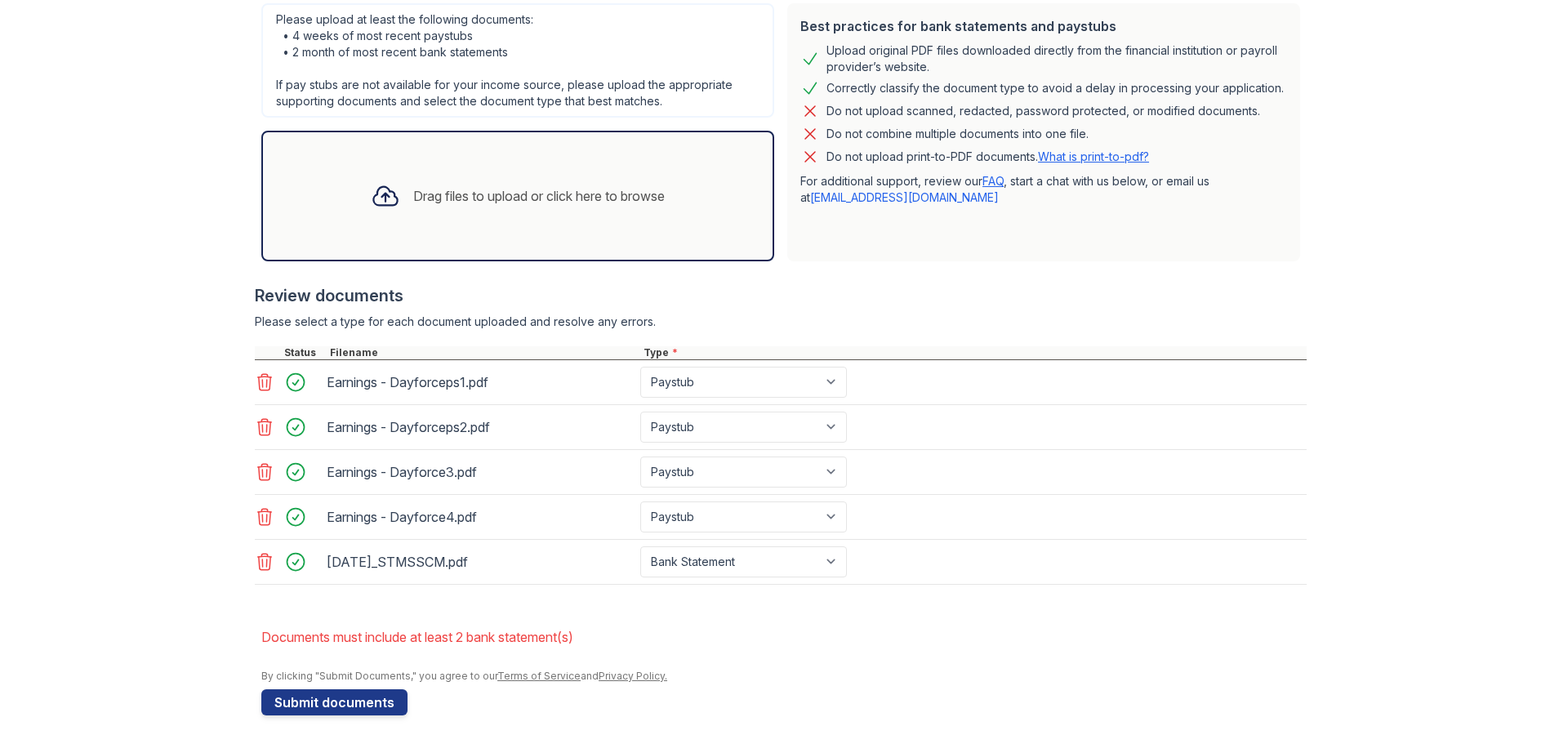
scroll to position [439, 0]
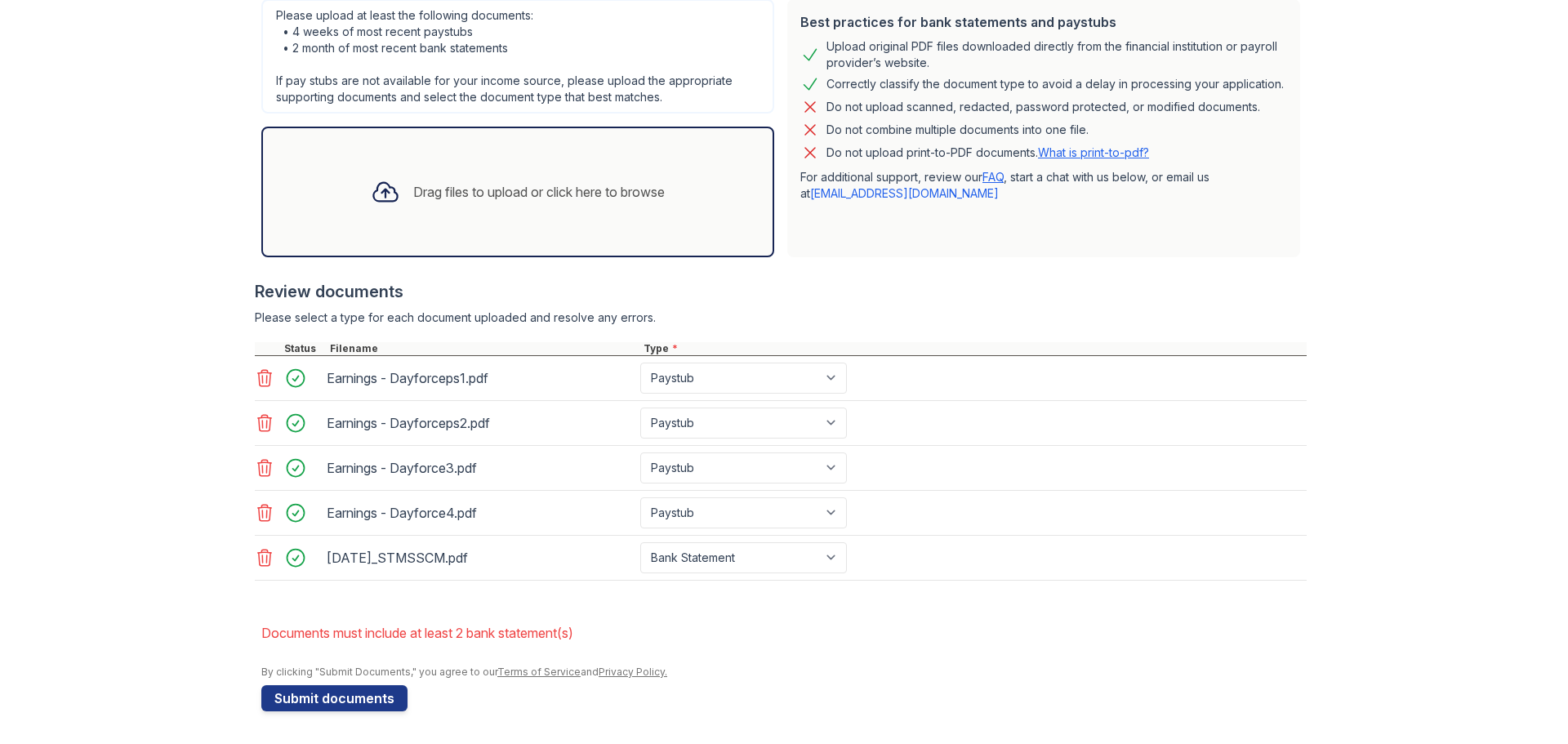
type input "[STREET_ADDRESS]"
click at [261, 559] on icon at bounding box center [264, 558] width 20 height 20
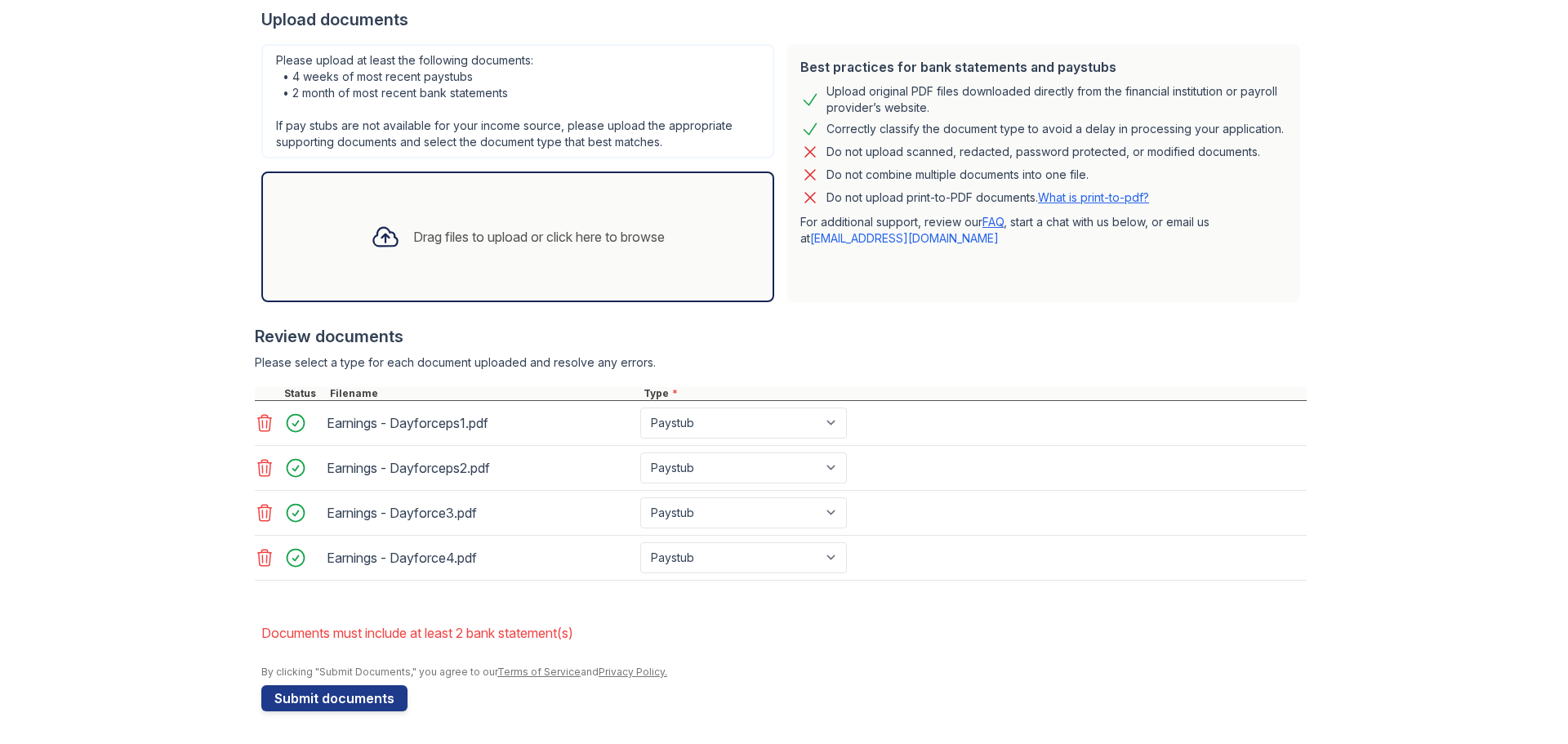
click at [413, 229] on div "Drag files to upload or click here to browse" at bounding box center [539, 237] width 252 height 20
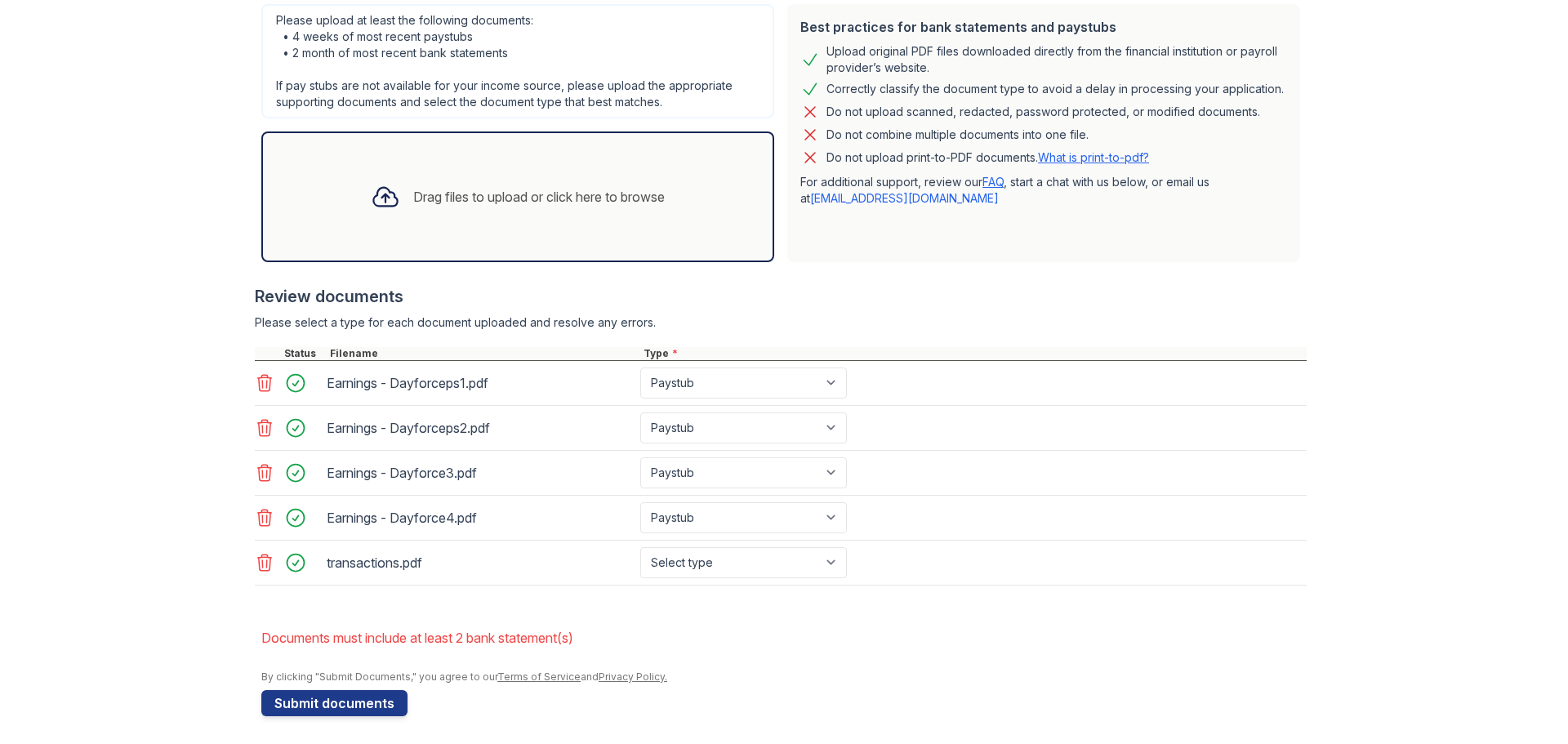
scroll to position [439, 0]
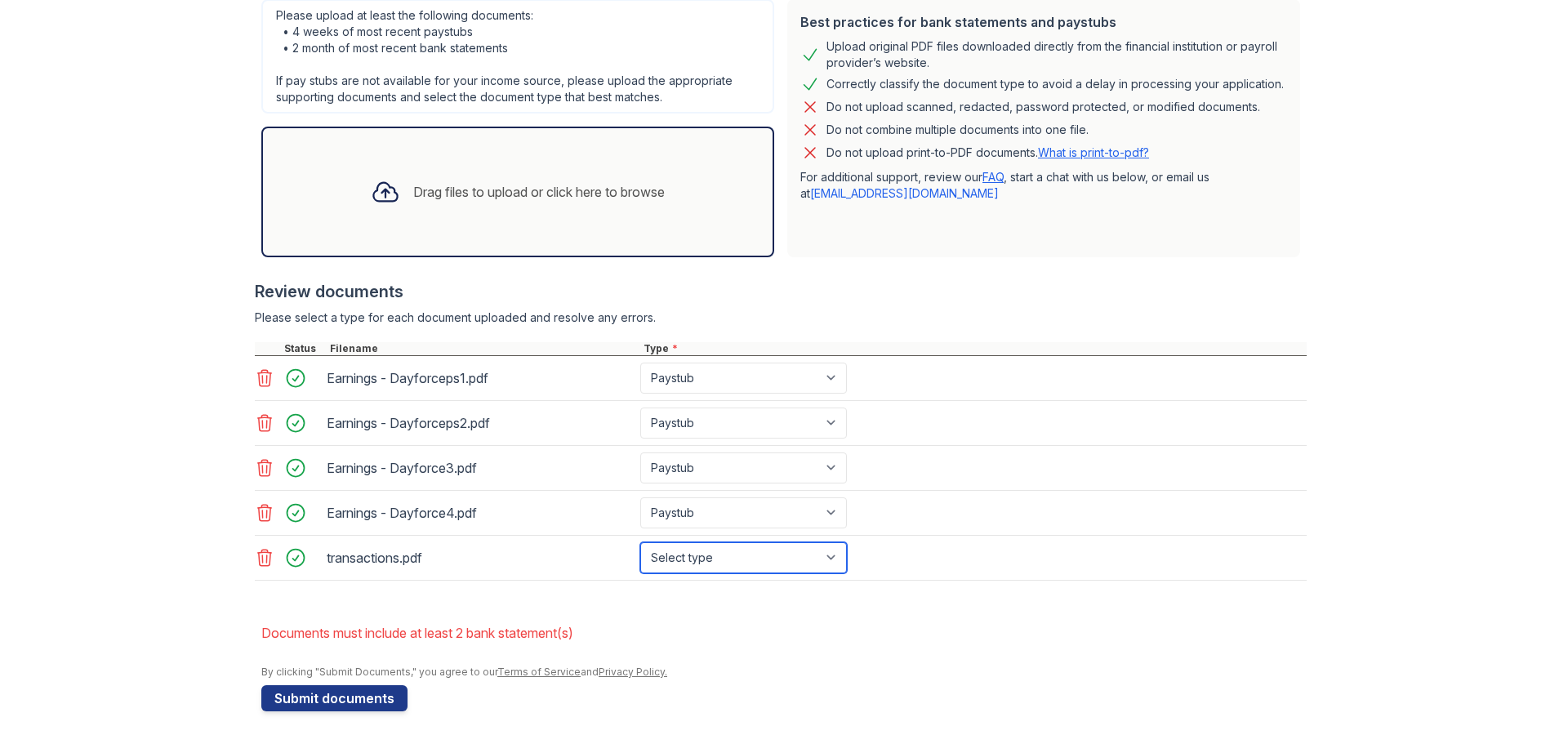
click at [815, 563] on select "Select type Paystub Bank Statement Offer Letter Tax Documents Benefit Award Let…" at bounding box center [743, 558] width 206 height 31
select select "bank_statement"
click at [640, 543] on select "Select type Paystub Bank Statement Offer Letter Tax Documents Benefit Award Let…" at bounding box center [743, 558] width 206 height 31
click at [416, 185] on div "Drag files to upload or click here to browse" at bounding box center [539, 192] width 252 height 20
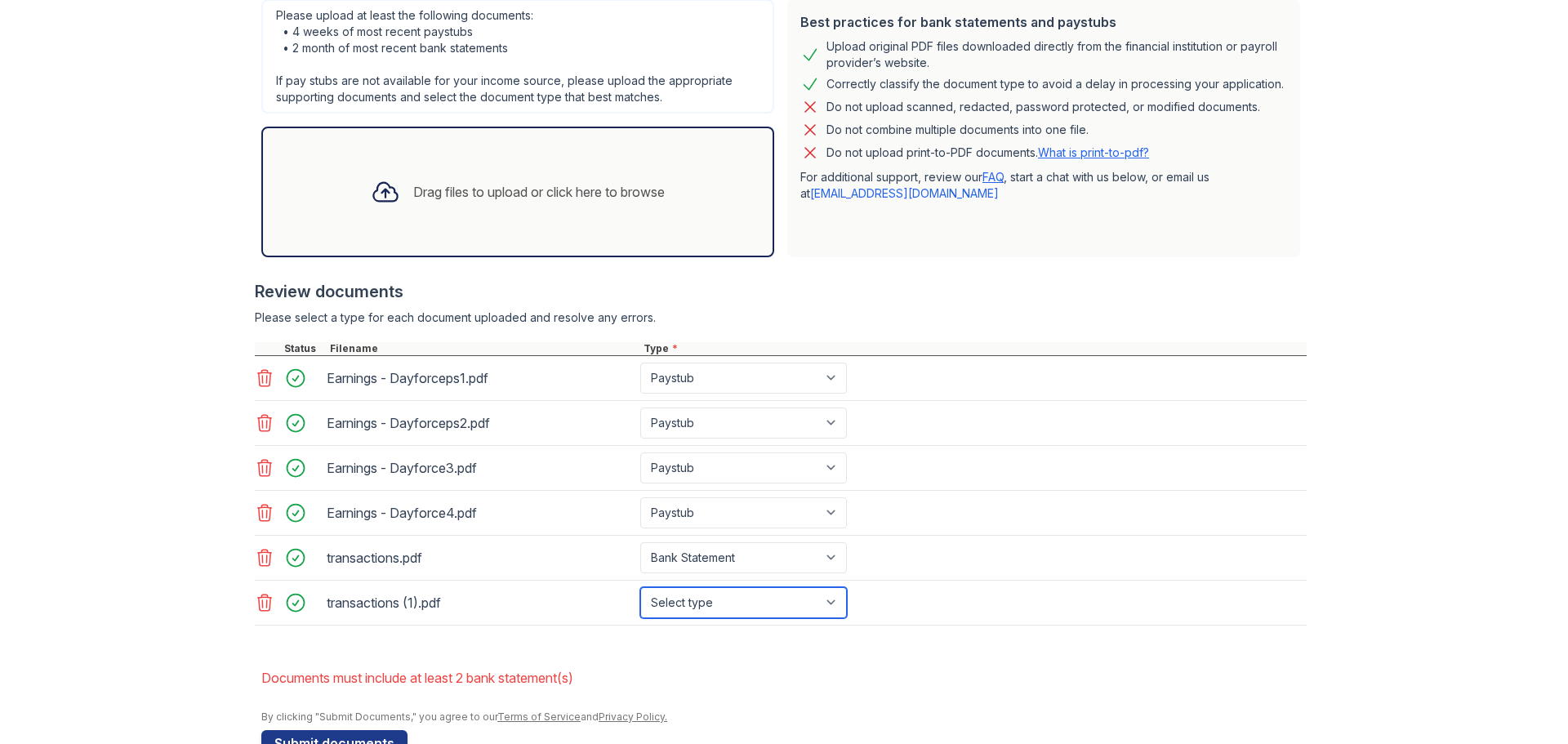
click at [702, 603] on select "Select type Paystub Bank Statement Offer Letter Tax Documents Benefit Award Let…" at bounding box center [743, 603] width 206 height 31
select select "bank_statement"
click at [640, 587] on select "Select type Paystub Bank Statement Offer Letter Tax Documents Benefit Award Let…" at bounding box center [743, 603] width 206 height 31
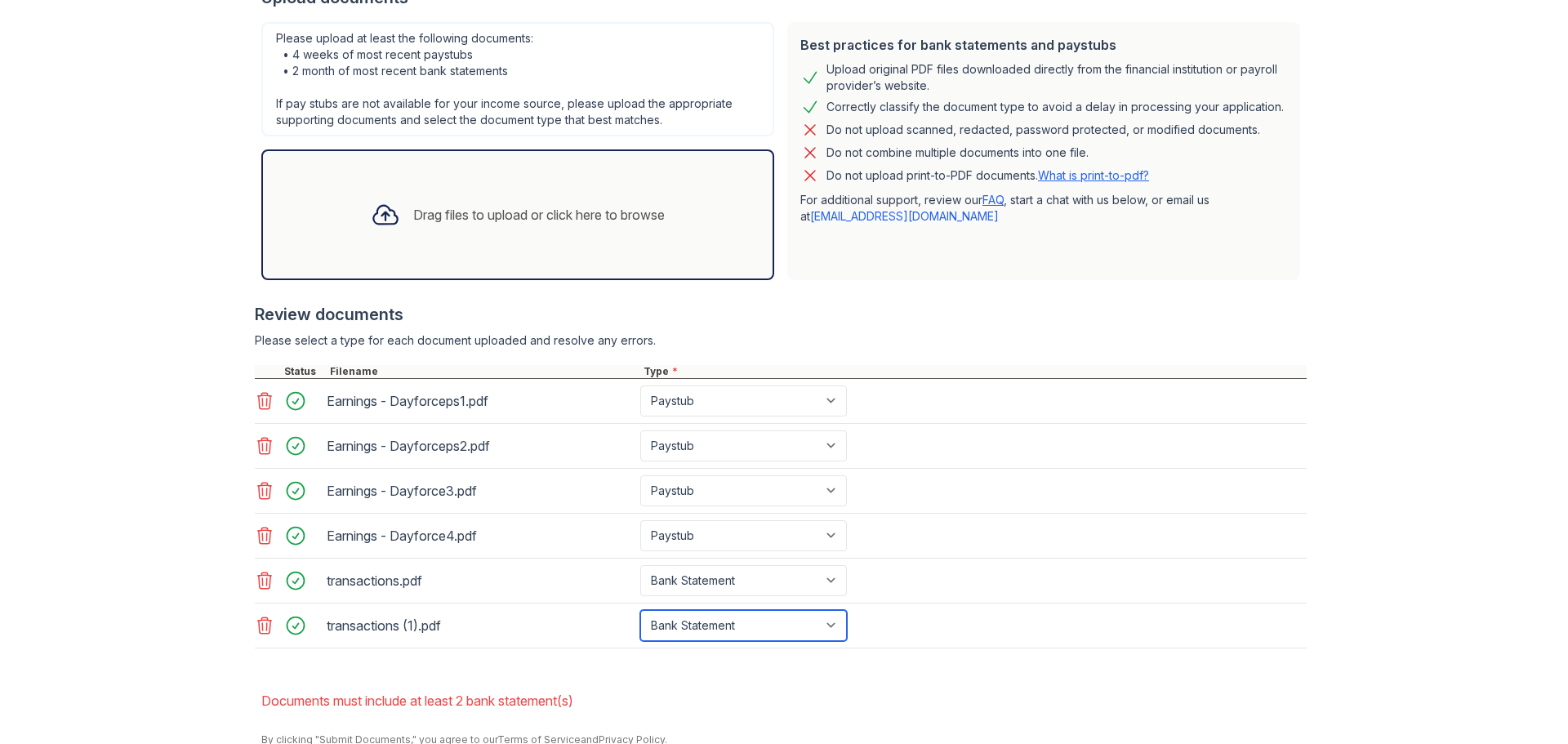
scroll to position [483, 0]
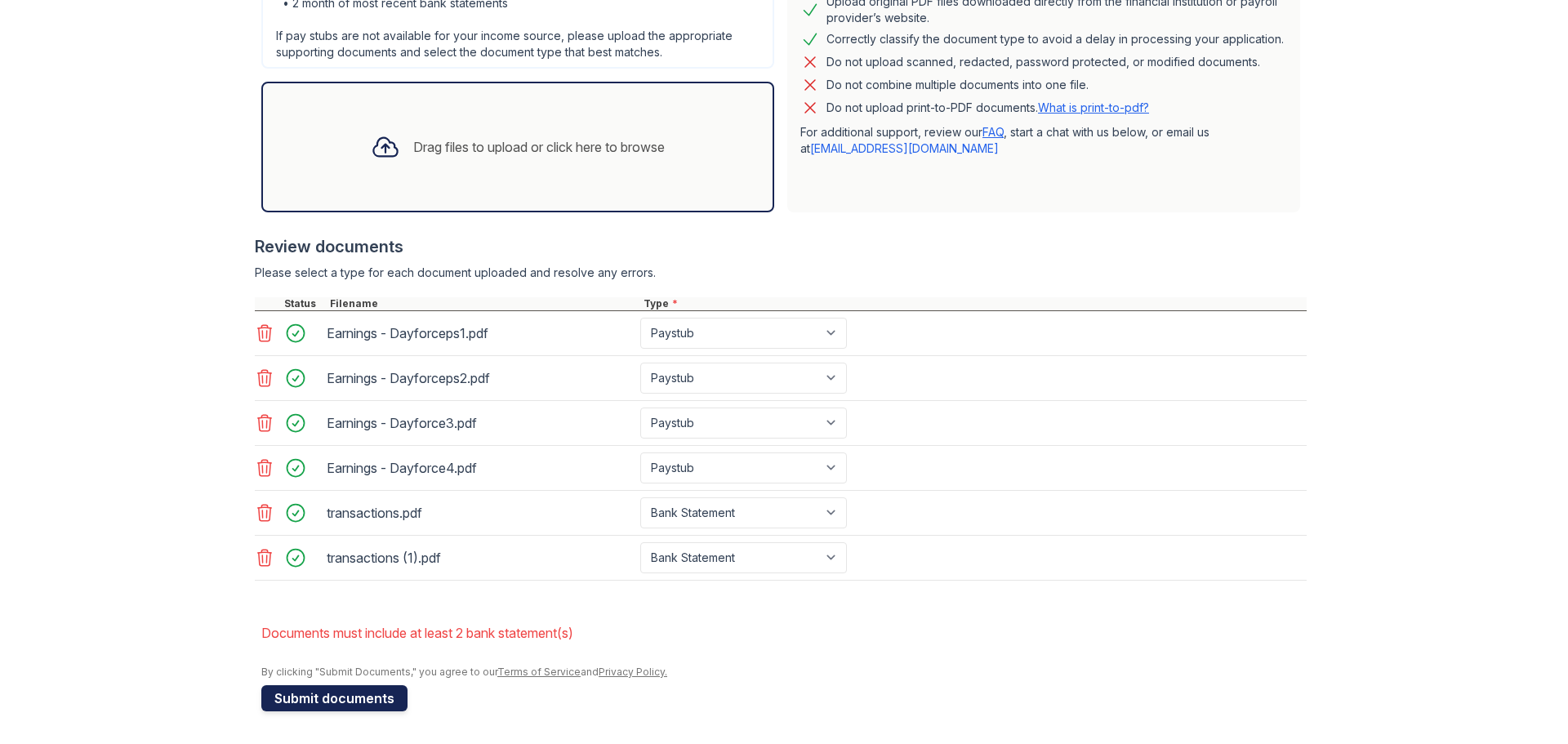
click at [330, 701] on button "Submit documents" at bounding box center [334, 699] width 147 height 26
